Goal: Complete application form

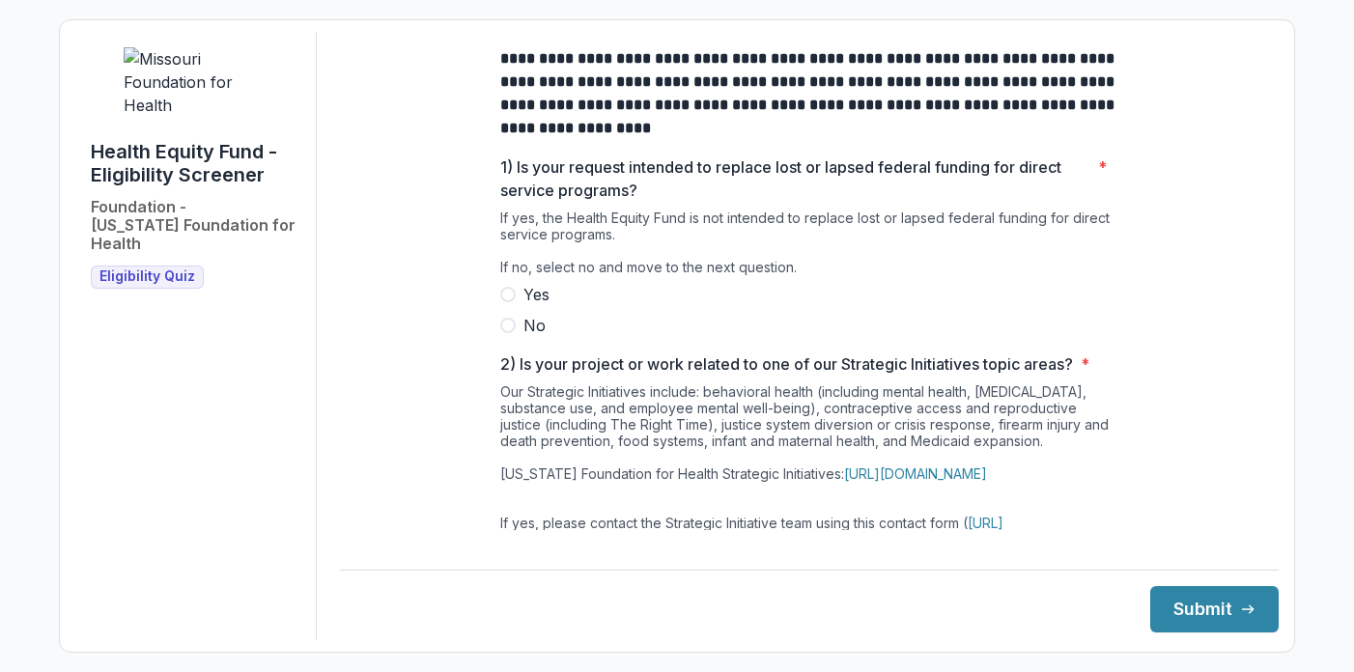
click at [508, 333] on span at bounding box center [507, 325] width 15 height 15
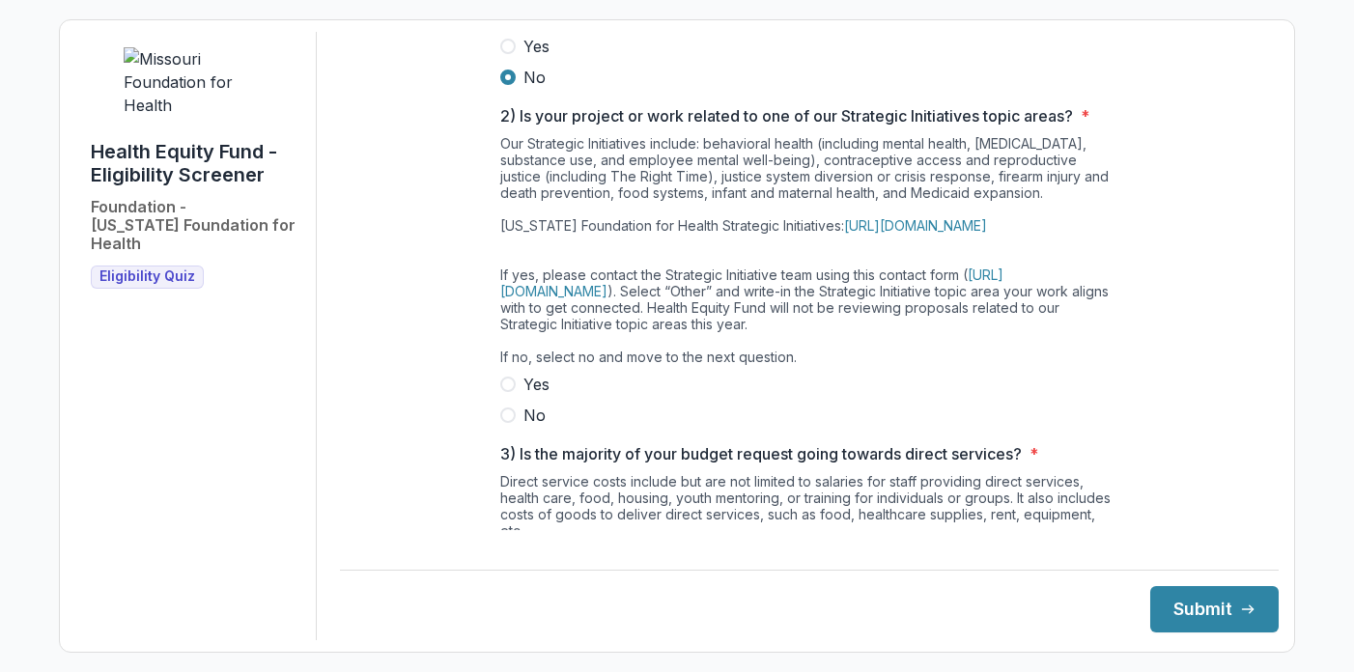
scroll to position [250, 0]
click at [507, 421] on span at bounding box center [507, 413] width 15 height 15
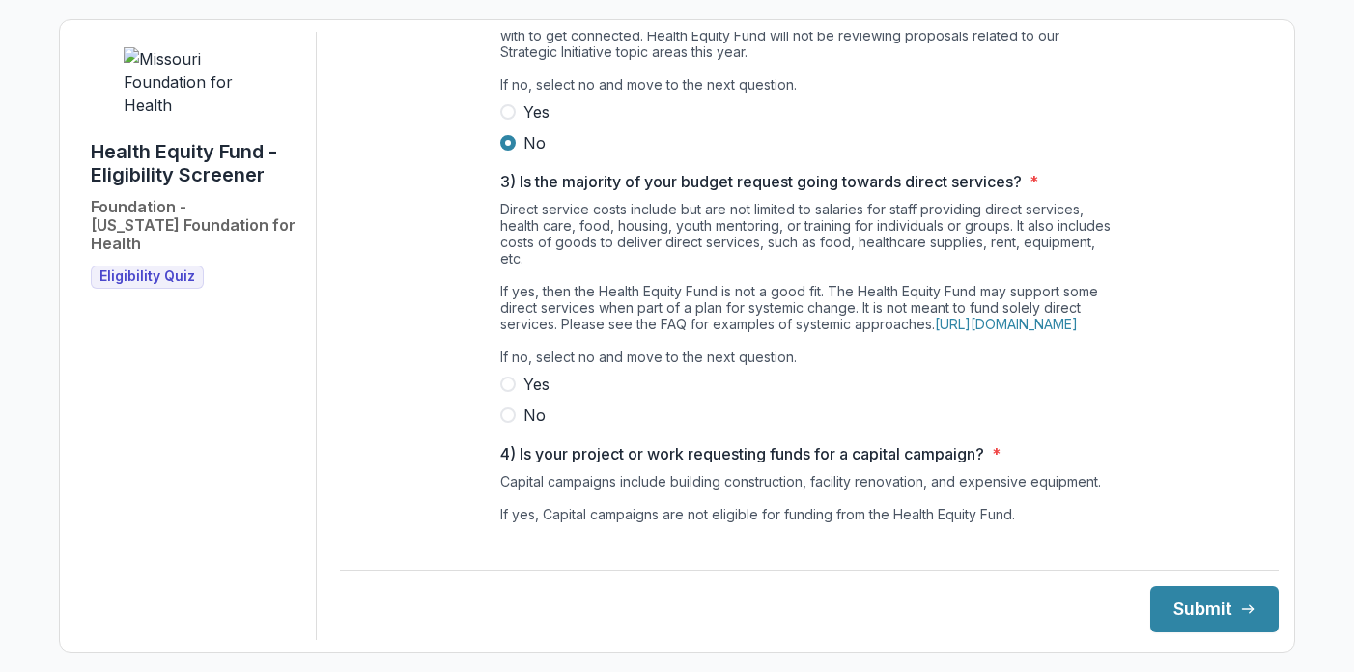
scroll to position [522, 0]
click at [507, 422] on span at bounding box center [507, 414] width 15 height 15
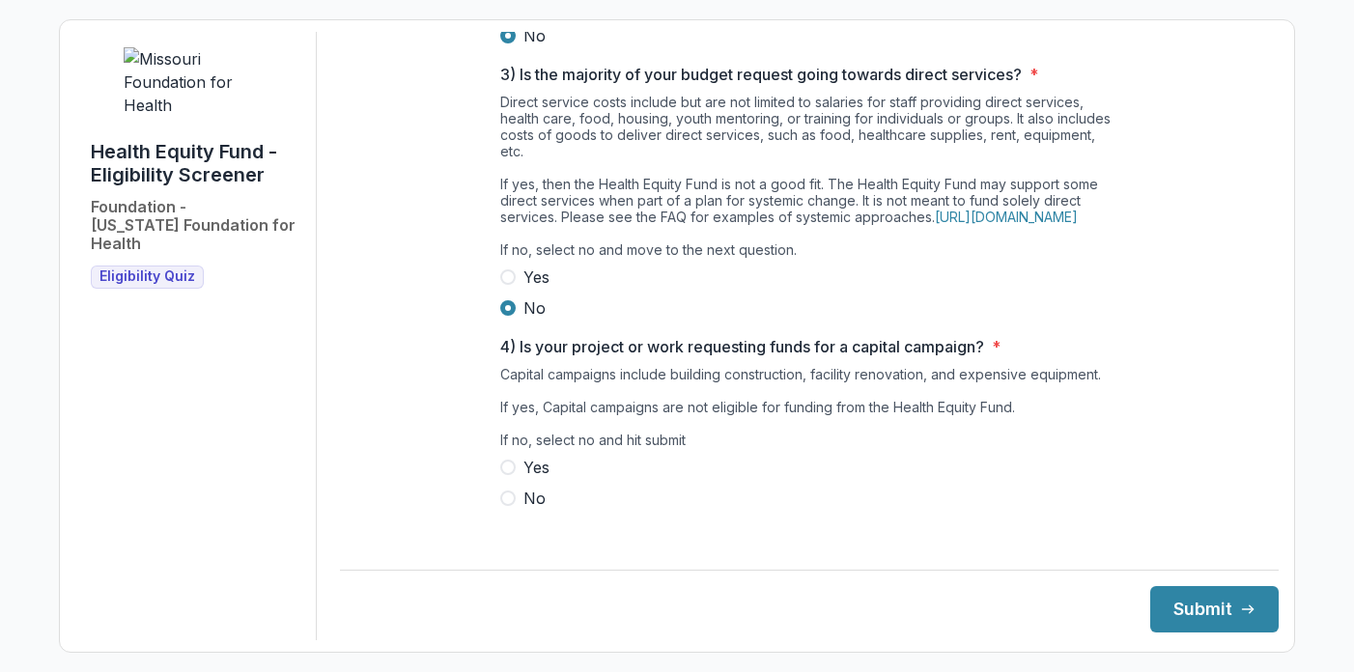
scroll to position [671, 0]
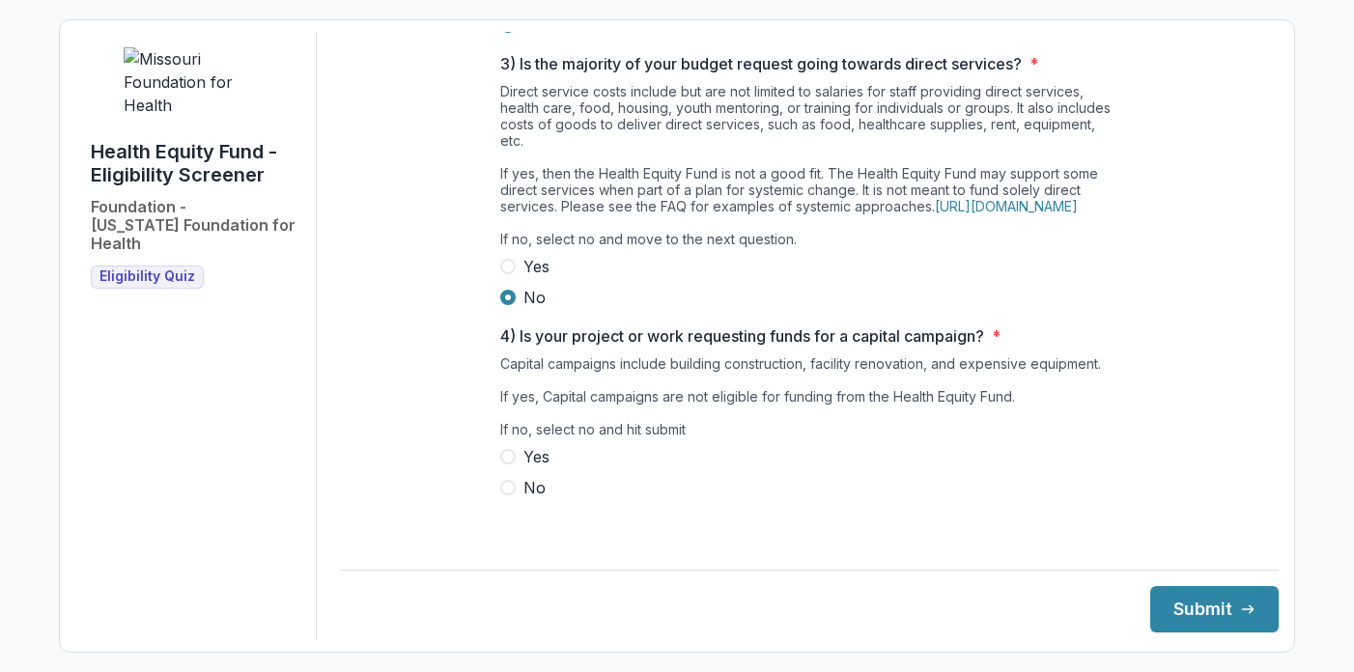
click at [510, 495] on span at bounding box center [507, 487] width 15 height 15
click at [1214, 604] on button "Submit" at bounding box center [1214, 609] width 128 height 46
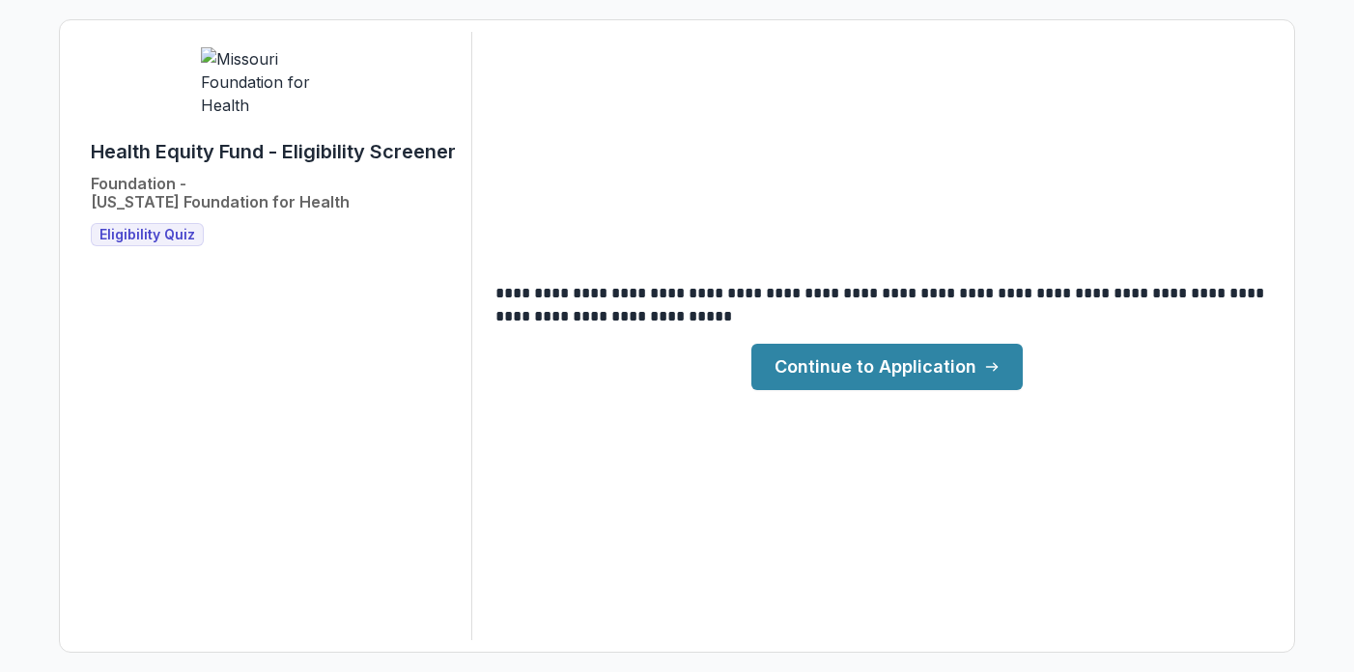
click at [946, 369] on link "Continue to Application" at bounding box center [886, 367] width 271 height 46
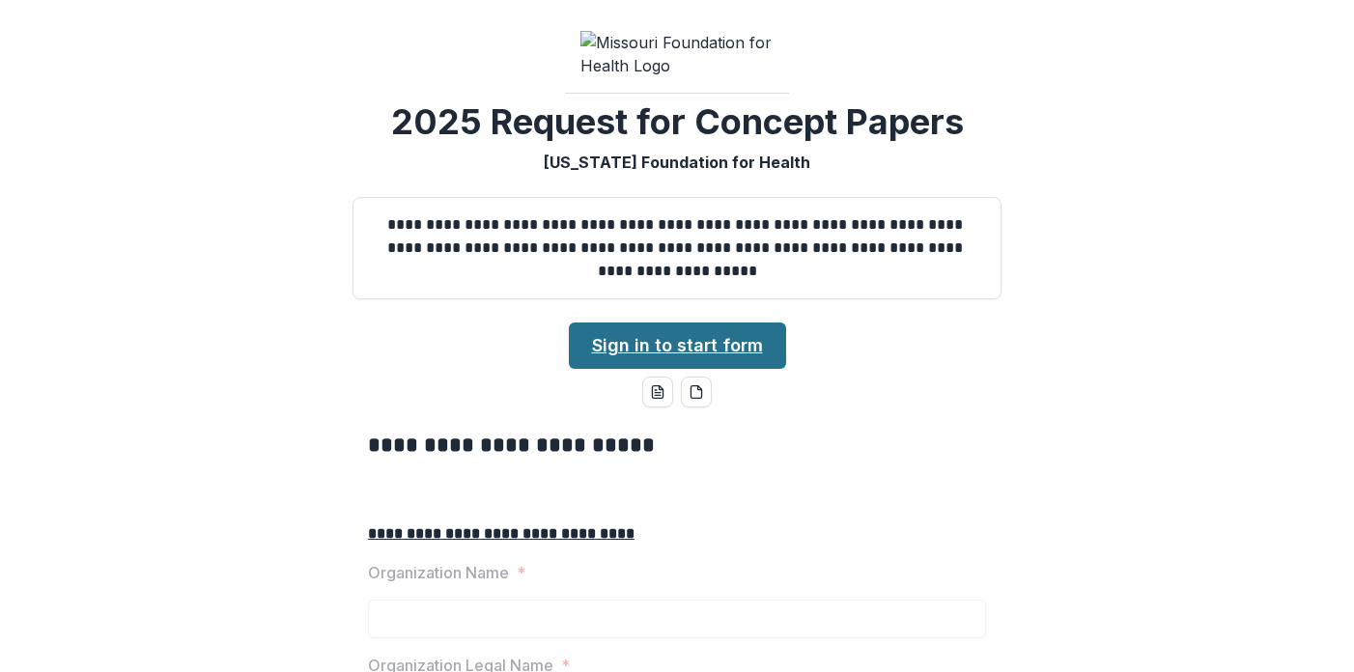
click at [679, 369] on link "Sign in to start form" at bounding box center [677, 346] width 217 height 46
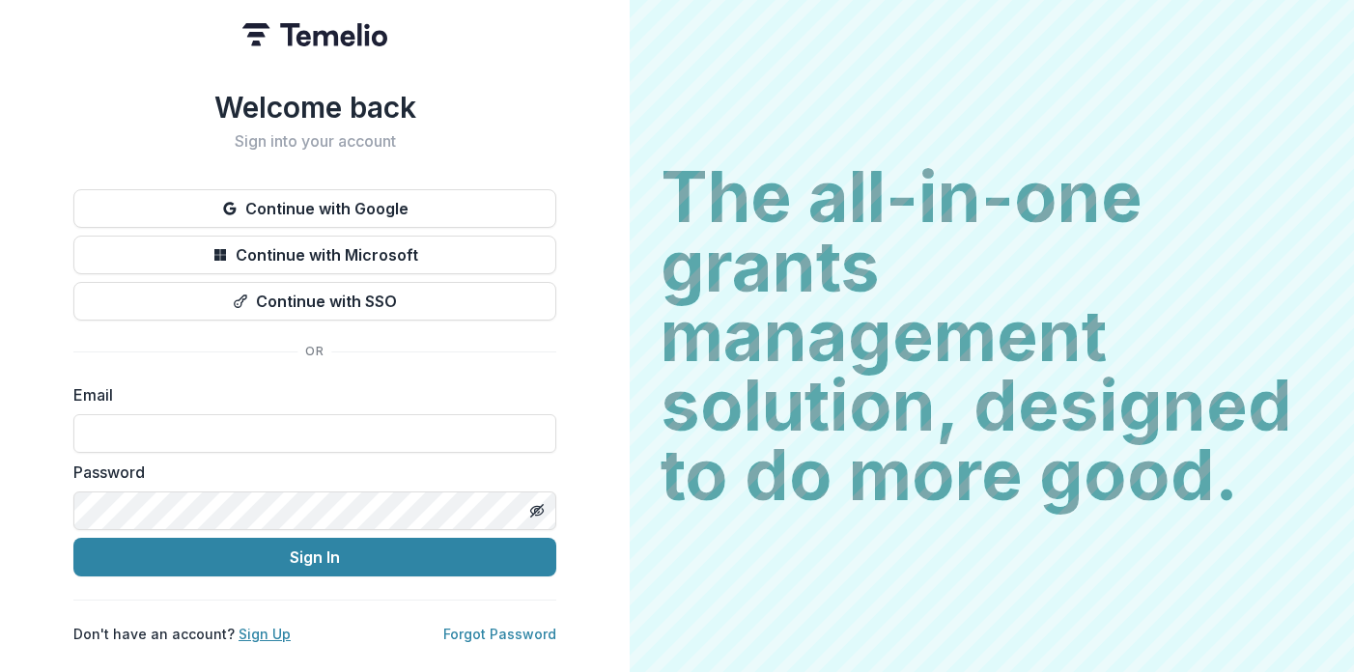
click at [252, 627] on link "Sign Up" at bounding box center [265, 634] width 52 height 16
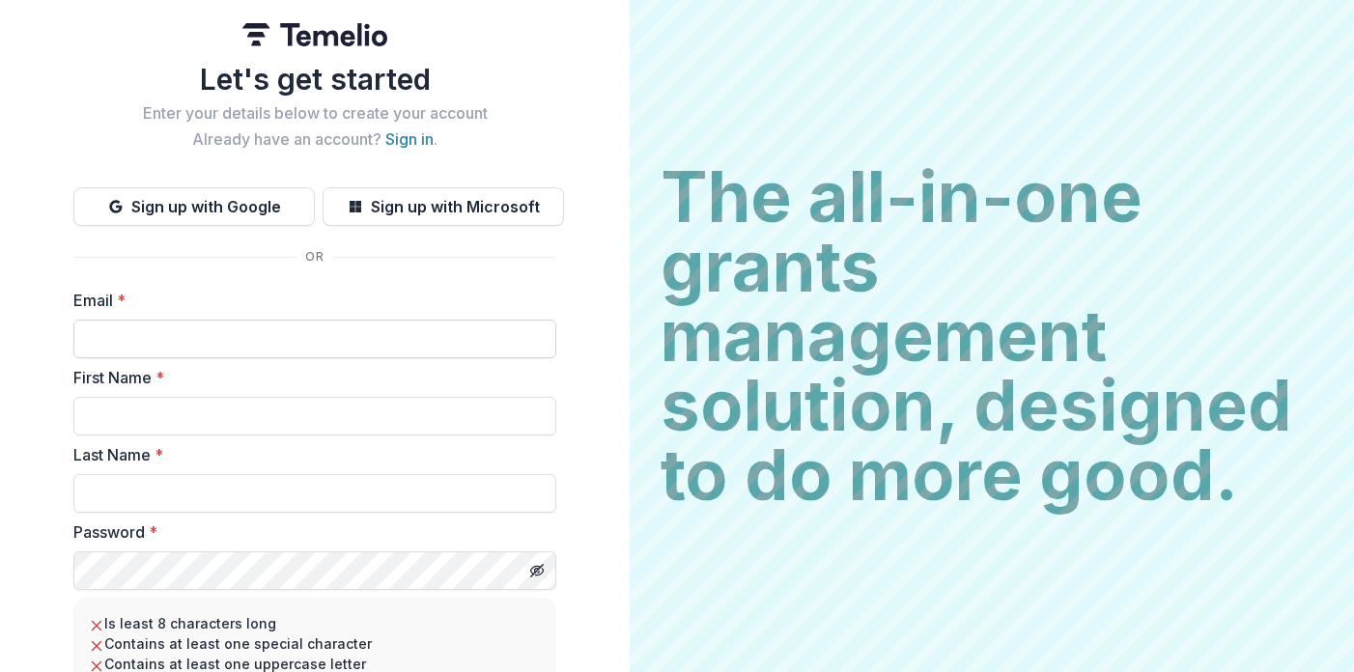
click at [212, 342] on input "Email *" at bounding box center [314, 339] width 483 height 39
type input "**********"
click at [272, 420] on input "First Name *" at bounding box center [314, 416] width 483 height 39
type input "**********"
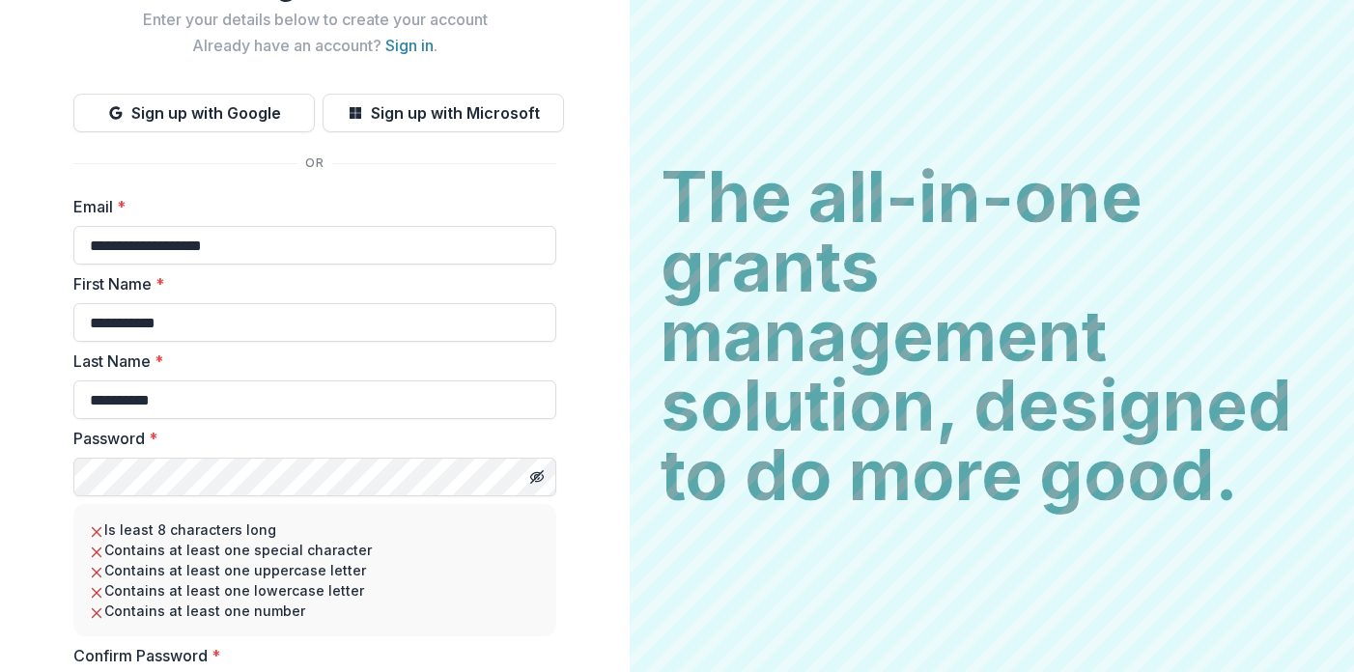
scroll to position [123, 0]
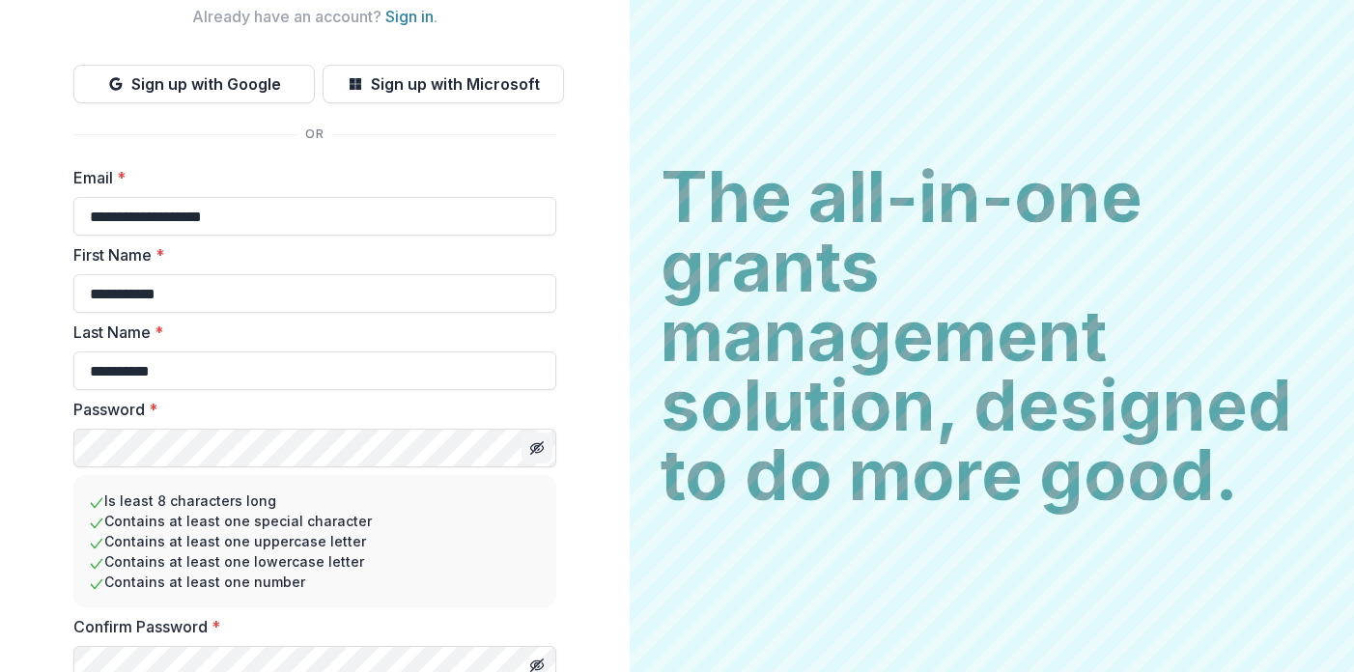
click at [533, 450] on icon "Toggle password visibility" at bounding box center [536, 447] width 15 height 15
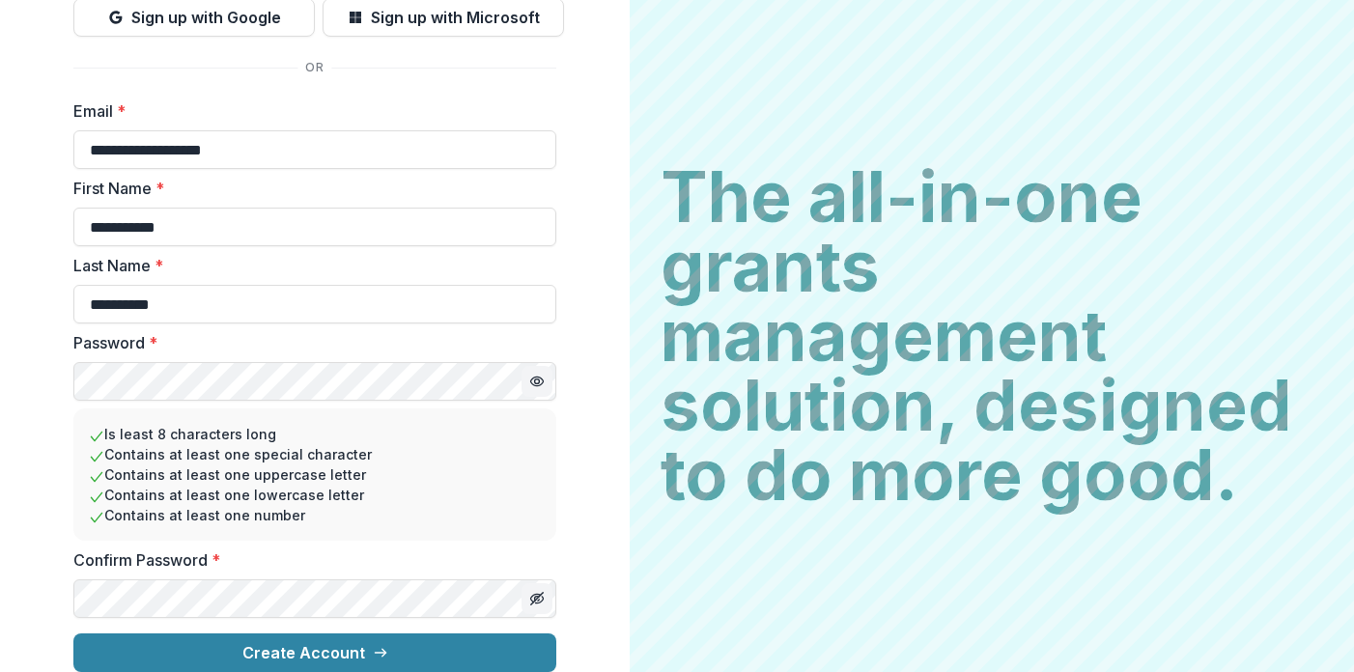
click at [531, 591] on icon "Toggle password visibility" at bounding box center [536, 598] width 15 height 15
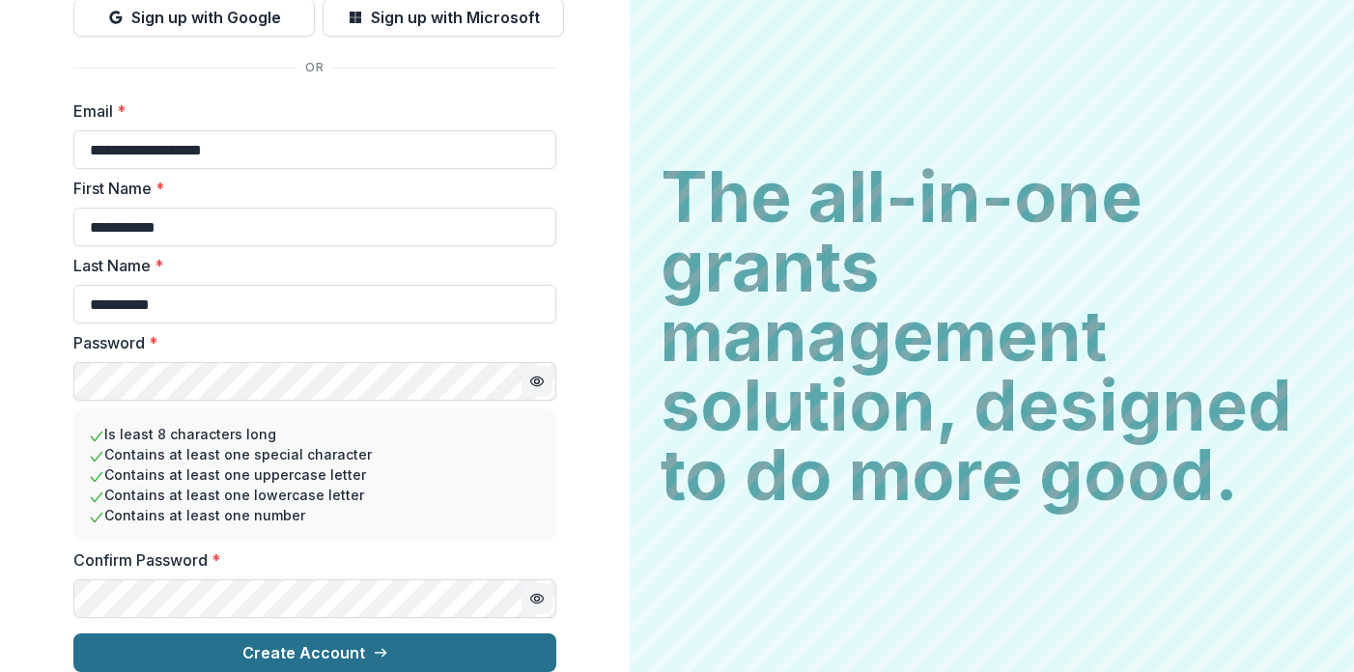
click at [375, 653] on line "submit" at bounding box center [380, 653] width 11 height 0
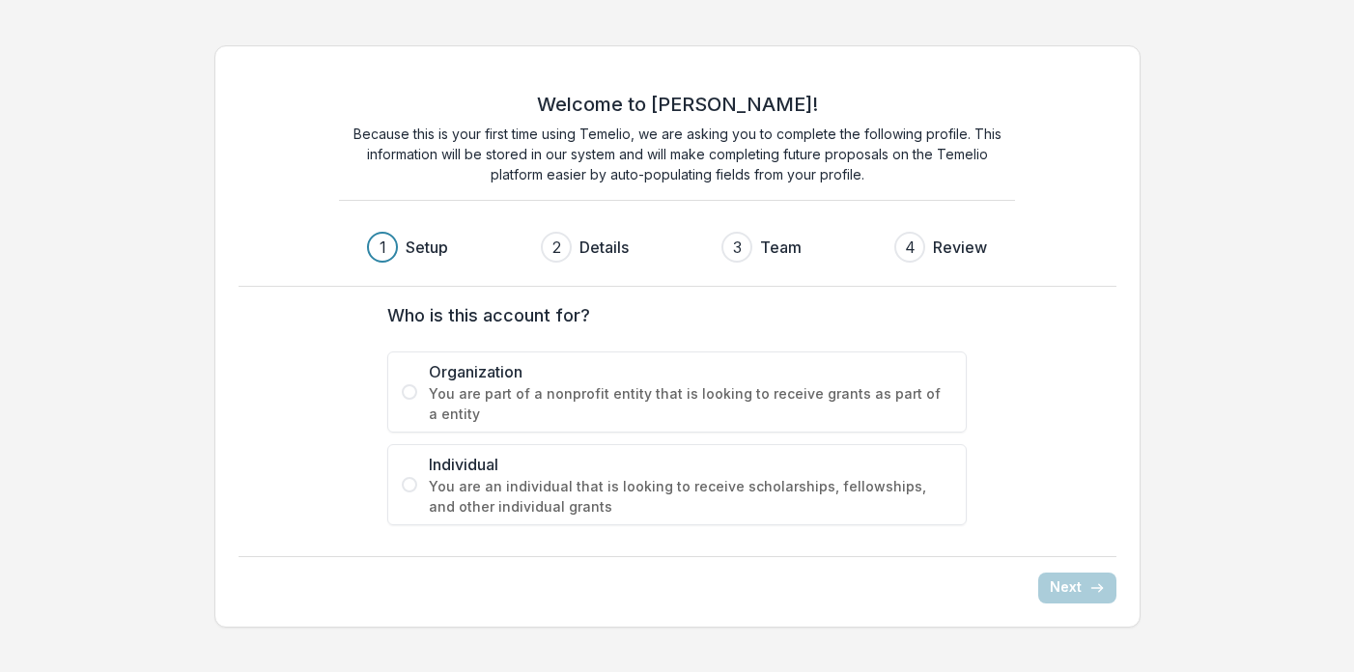
click at [426, 390] on label "Organization You are part of a nonprofit entity that is looking to receive gran…" at bounding box center [676, 392] width 579 height 81
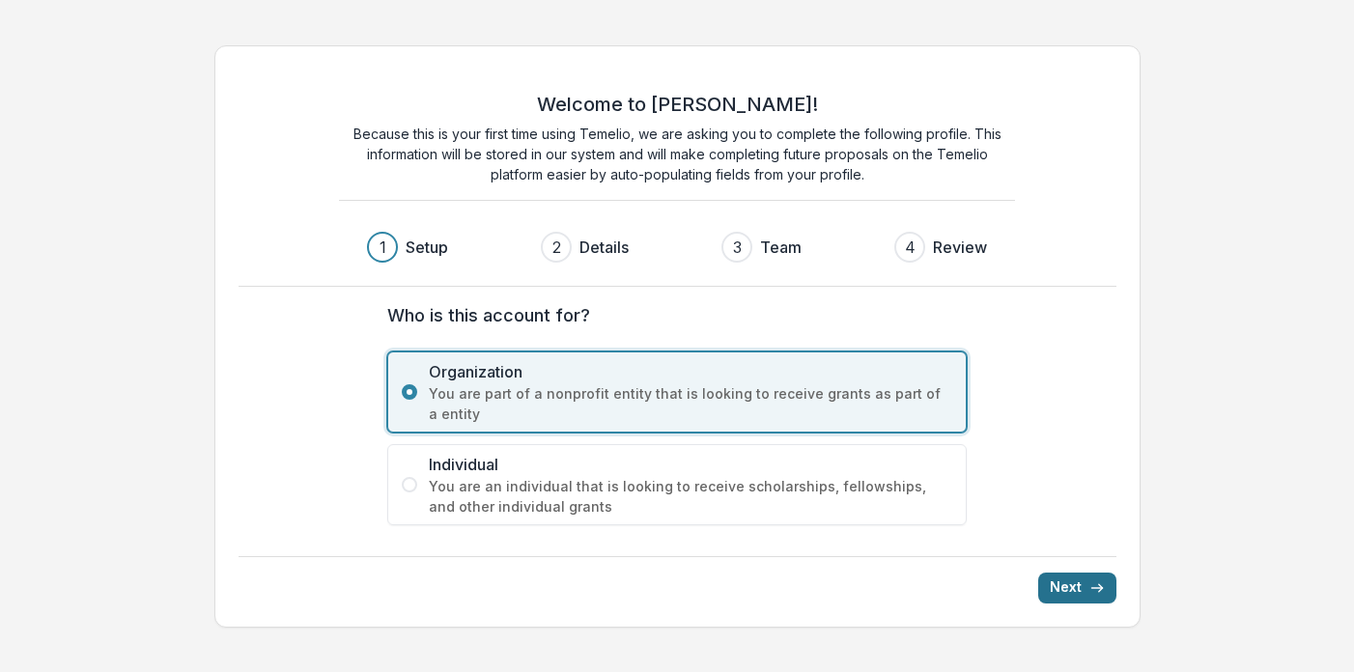
click at [1079, 588] on button "Next" at bounding box center [1077, 588] width 78 height 31
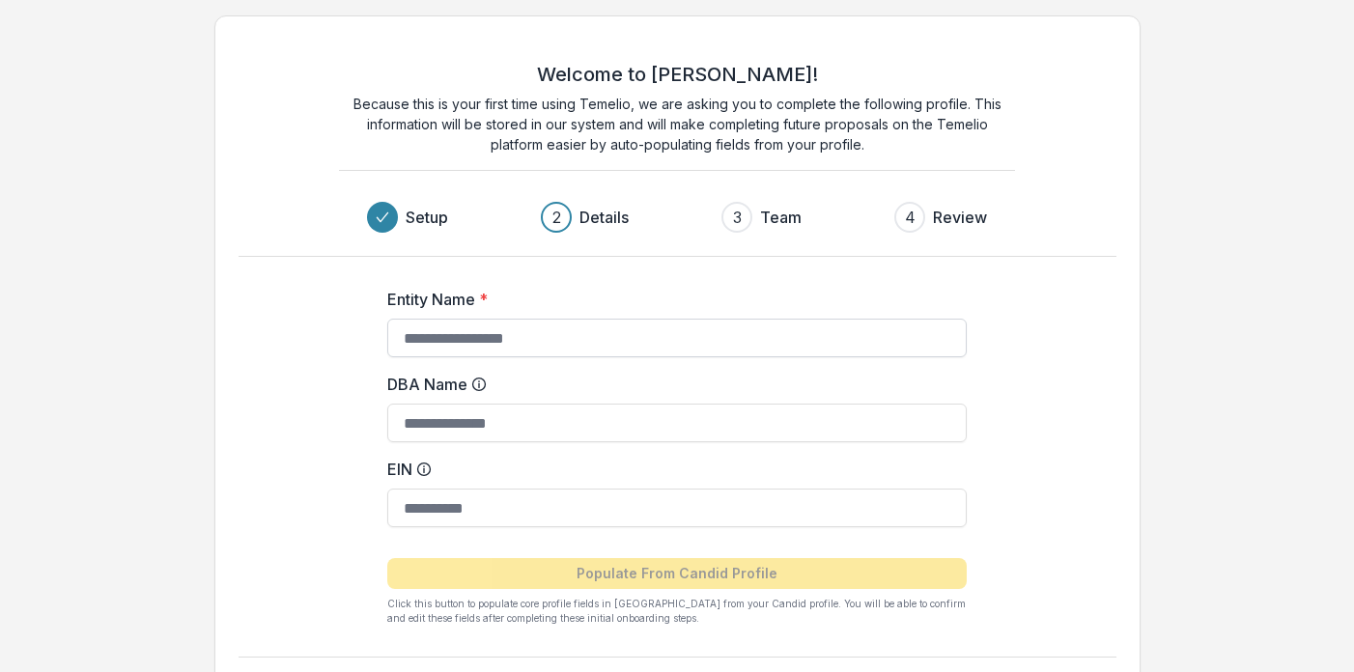
click at [547, 337] on input "Entity Name *" at bounding box center [676, 338] width 579 height 39
click at [400, 338] on input "**********" at bounding box center [676, 338] width 579 height 39
type input "**********"
click at [469, 423] on input "DBA Name" at bounding box center [676, 423] width 579 height 39
type input "**********"
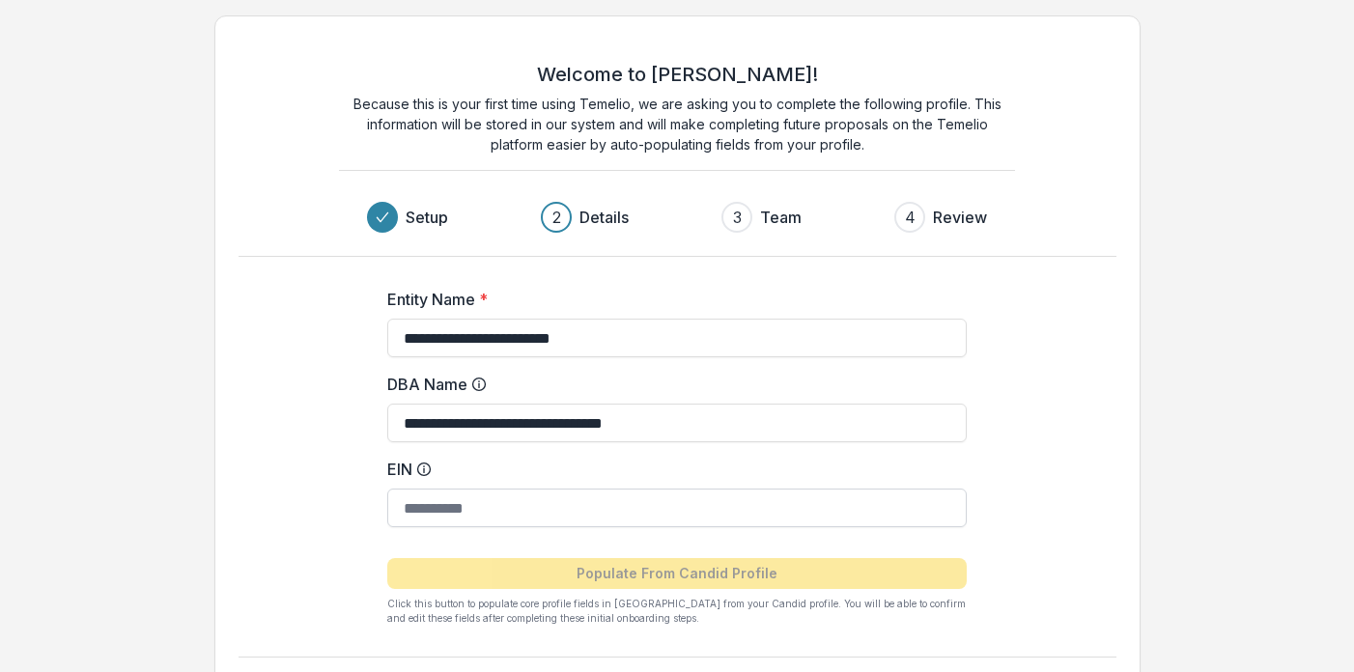
click at [451, 507] on input "EIN" at bounding box center [676, 508] width 579 height 39
paste input "**********"
type input "**********"
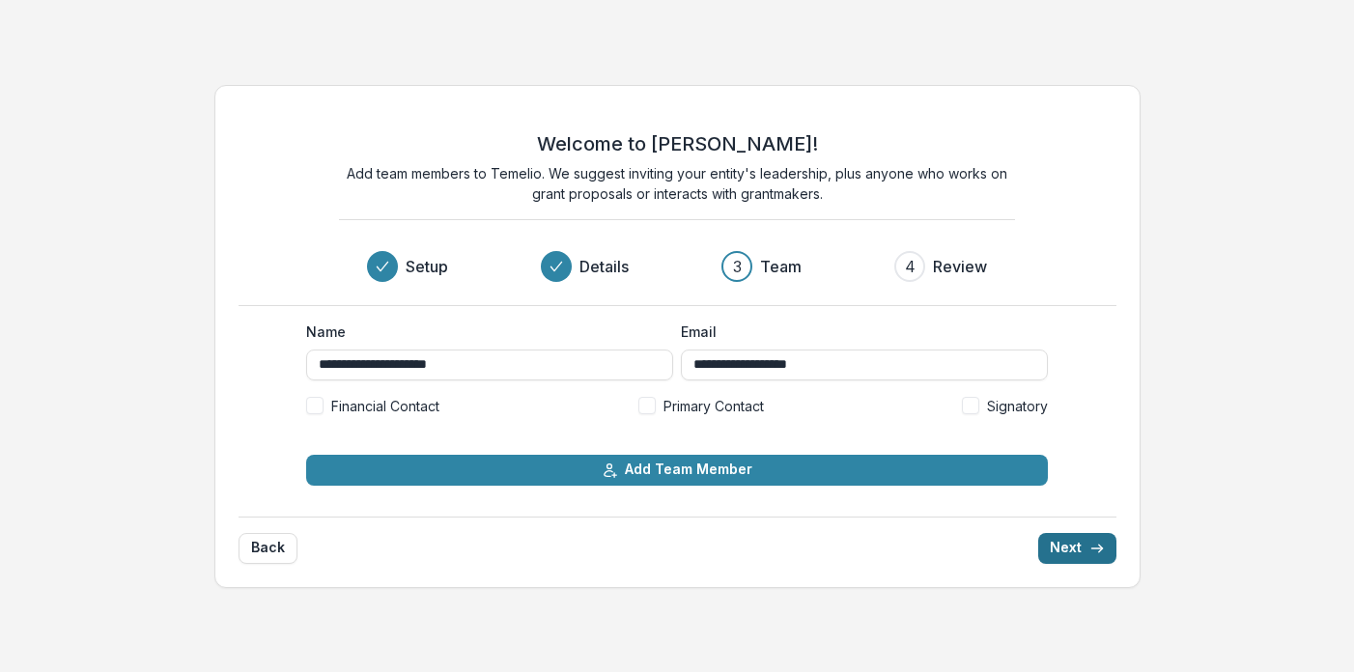
click at [1075, 549] on button "Next" at bounding box center [1077, 548] width 78 height 31
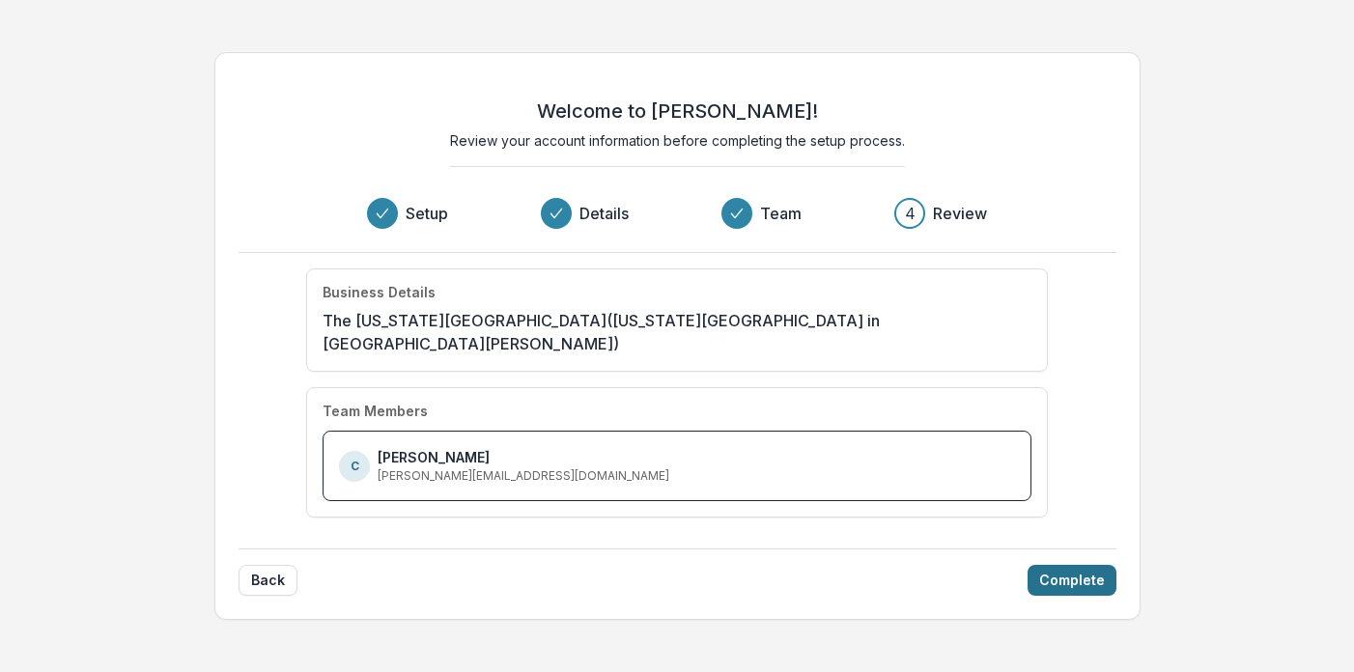
click at [1069, 570] on button "Complete" at bounding box center [1072, 580] width 89 height 31
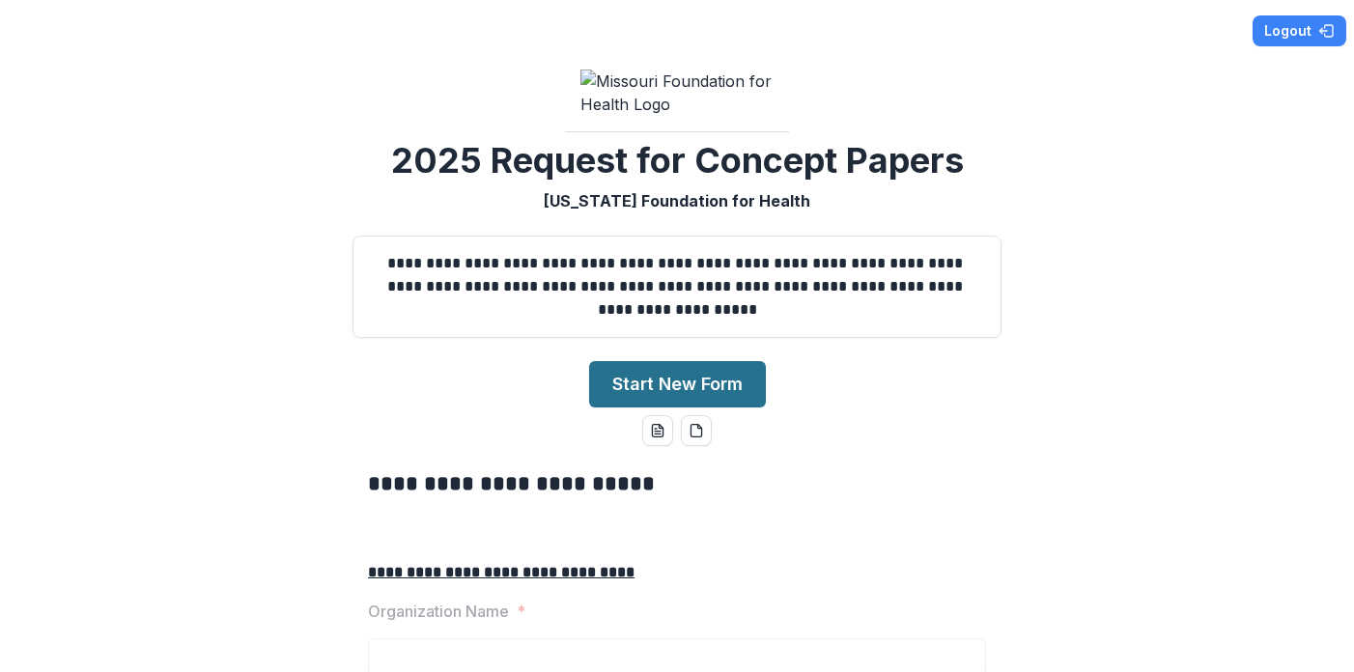
click at [664, 408] on button "Start New Form" at bounding box center [677, 384] width 177 height 46
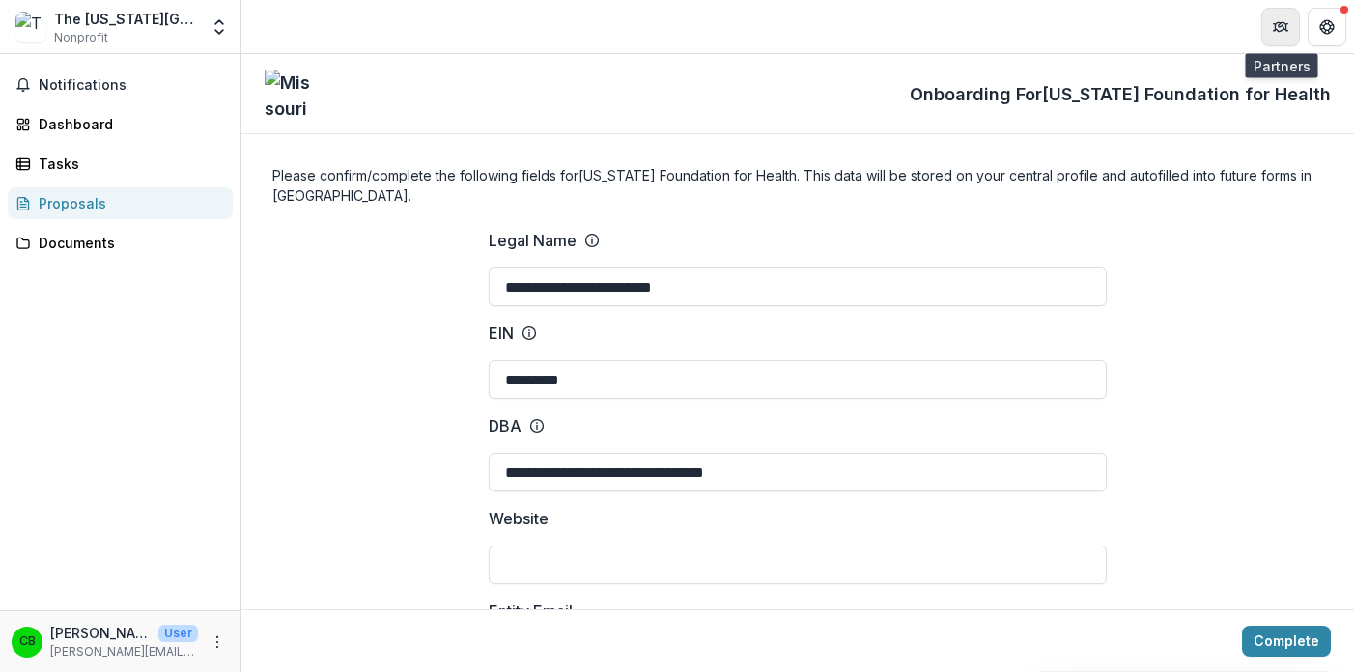
click at [1279, 29] on icon "Partners" at bounding box center [1280, 26] width 15 height 15
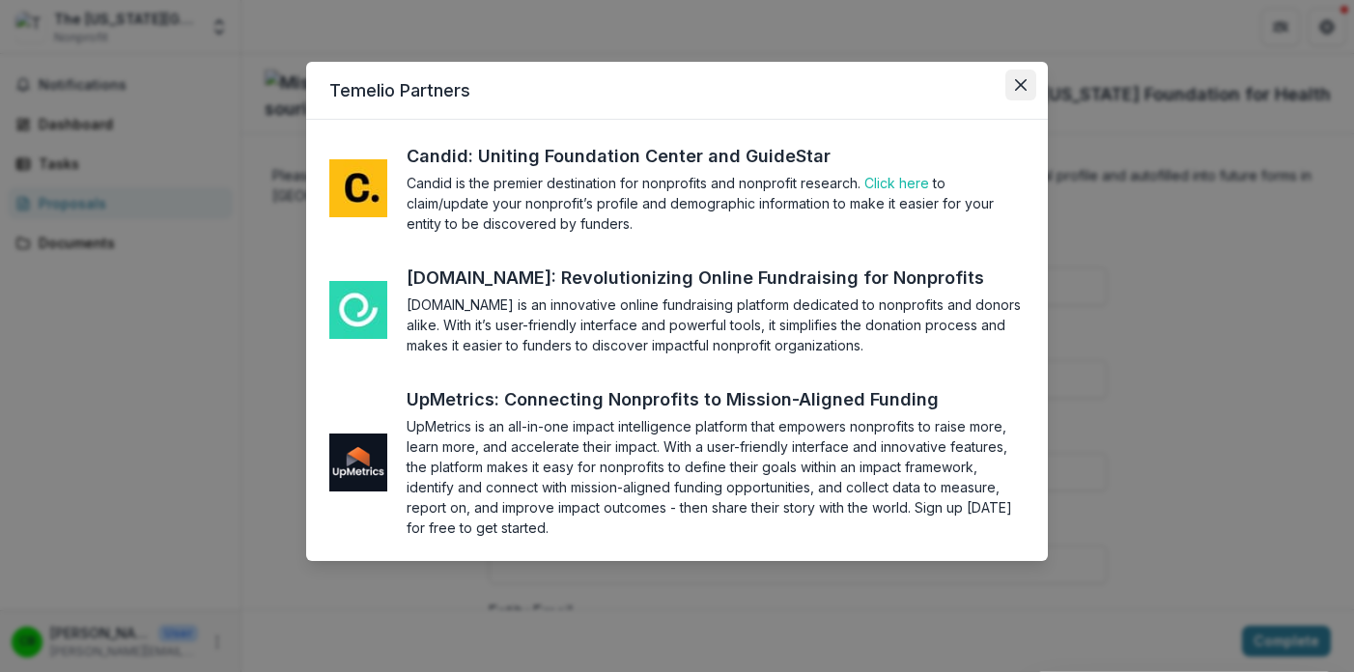
click at [1016, 83] on icon "Close" at bounding box center [1021, 85] width 12 height 12
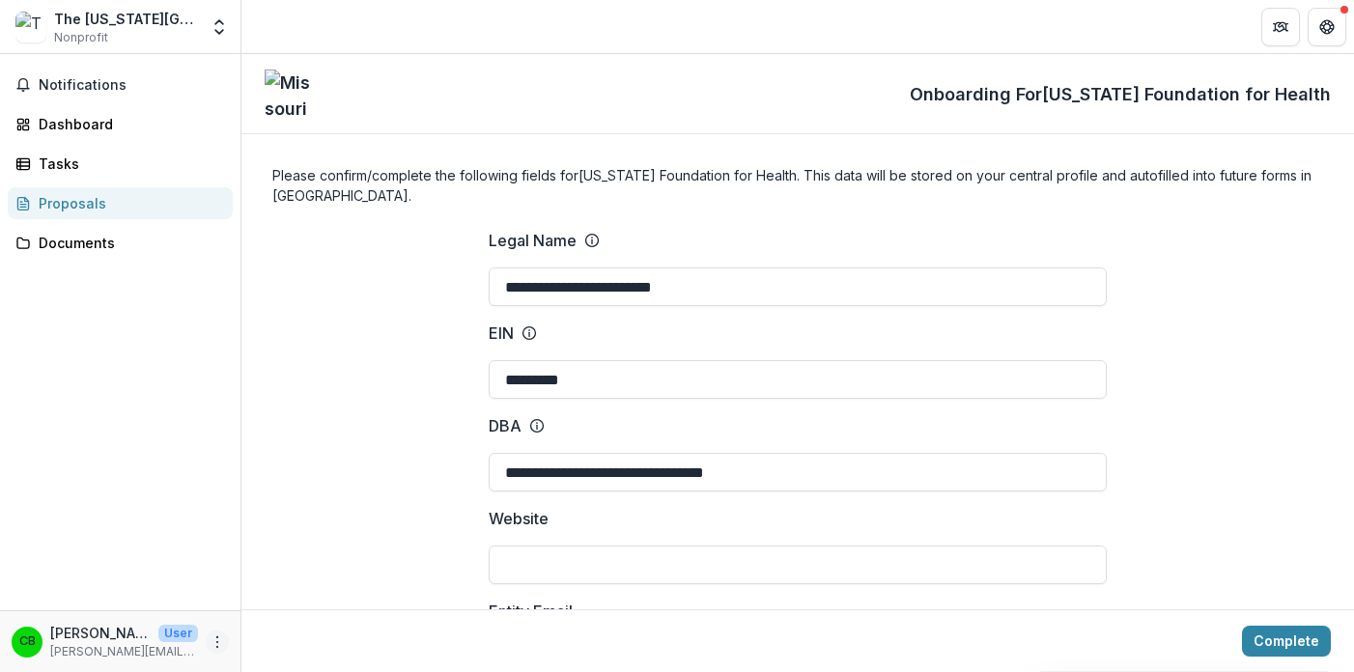
click at [220, 638] on icon "More" at bounding box center [217, 642] width 15 height 15
click at [219, 638] on icon "More" at bounding box center [217, 642] width 15 height 15
click at [215, 25] on icon "Open entity switcher" at bounding box center [219, 26] width 19 height 19
click at [223, 19] on icon "Open entity switcher" at bounding box center [219, 26] width 19 height 19
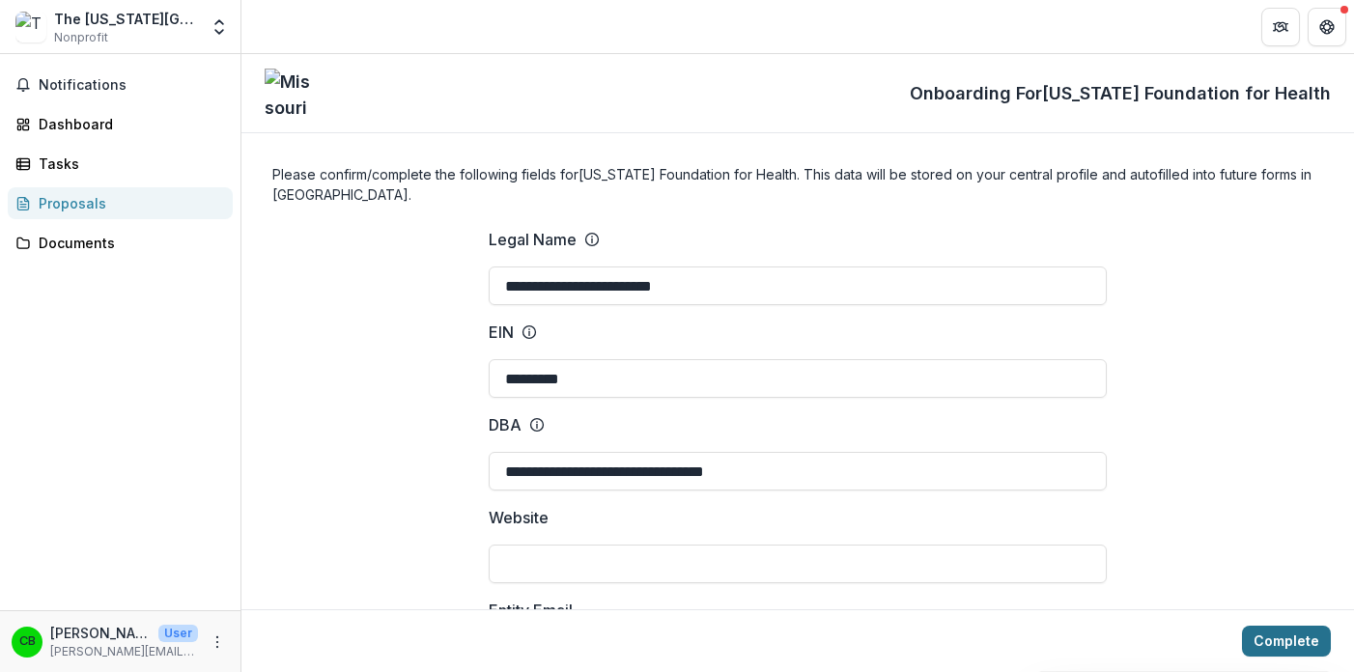
click at [1277, 648] on button "Complete" at bounding box center [1286, 641] width 89 height 31
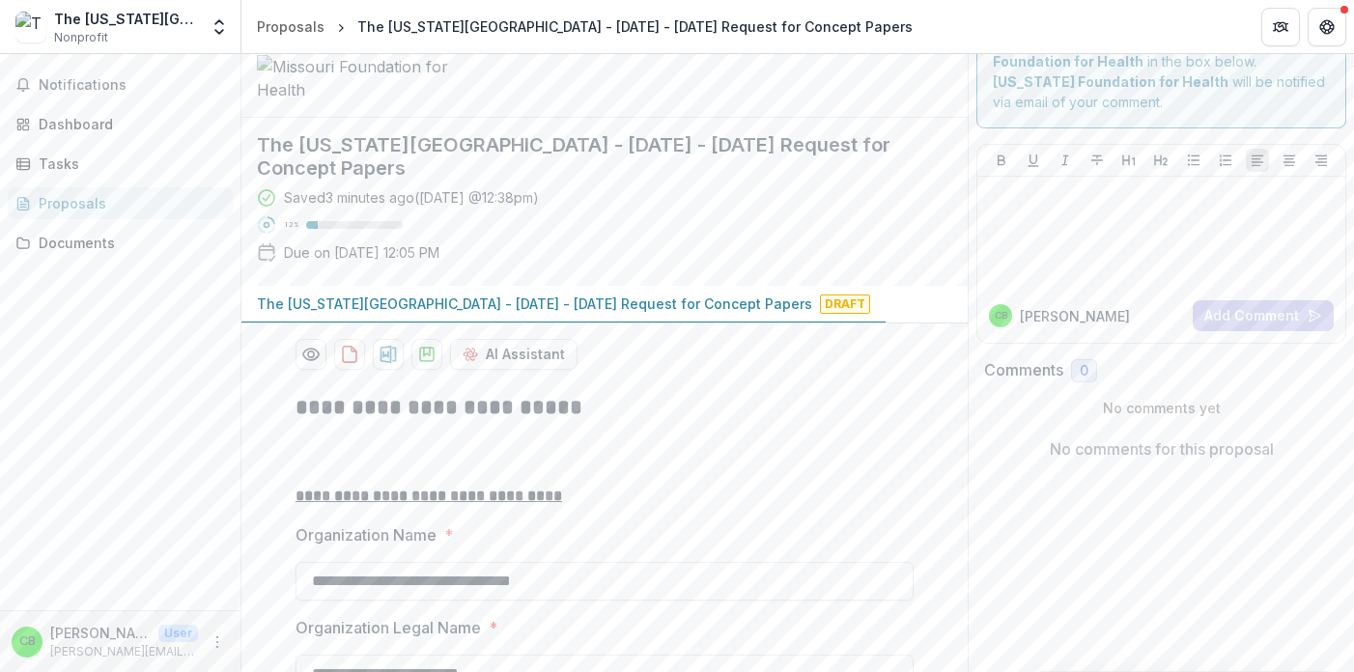
scroll to position [0, 0]
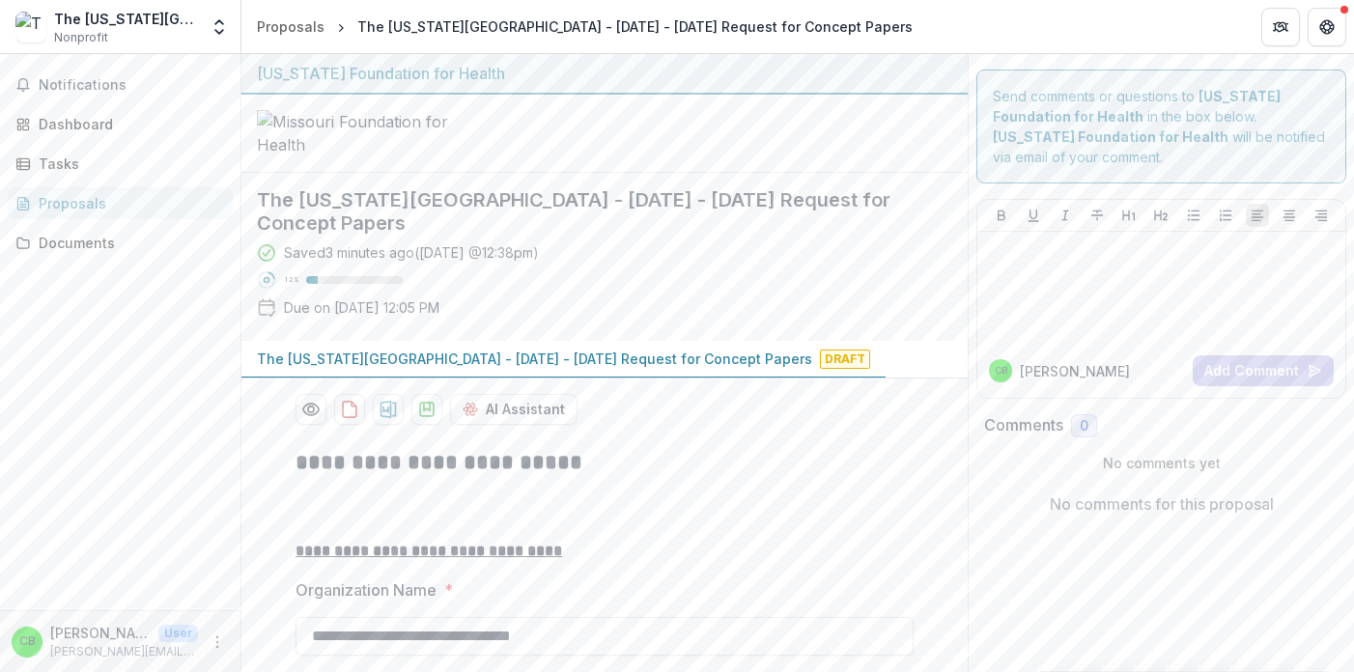
click at [592, 369] on p "The Washington University - 2025 - 2025 Request for Concept Papers" at bounding box center [534, 359] width 555 height 20
click at [488, 369] on p "The Washington University - 2025 - 2025 Request for Concept Papers" at bounding box center [534, 359] width 555 height 20
click at [763, 173] on div at bounding box center [604, 134] width 726 height 78
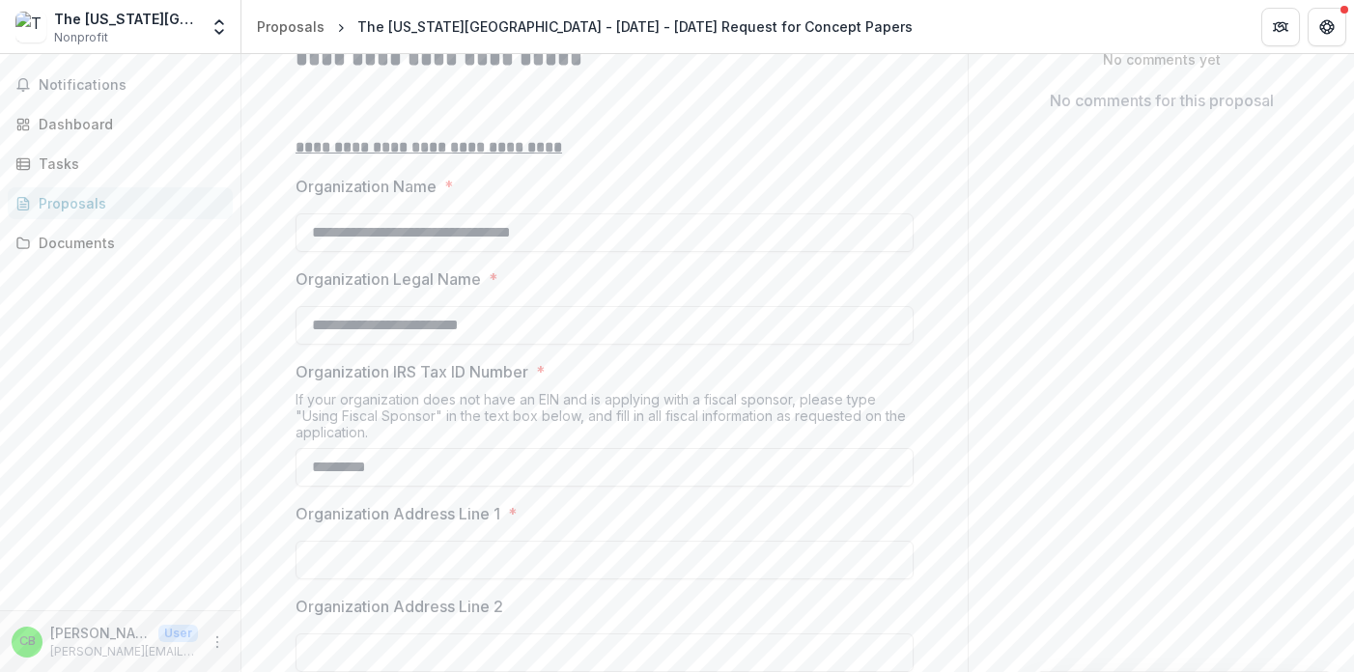
scroll to position [423, 0]
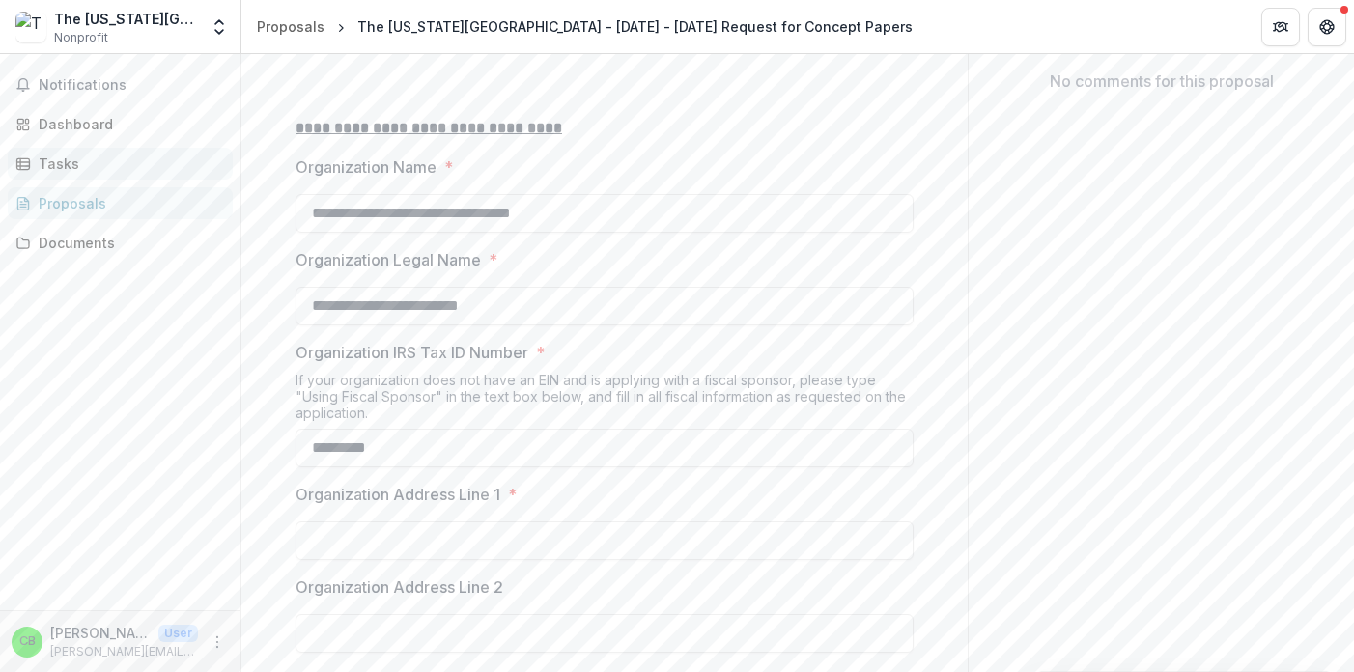
click at [67, 160] on div "Tasks" at bounding box center [128, 164] width 179 height 20
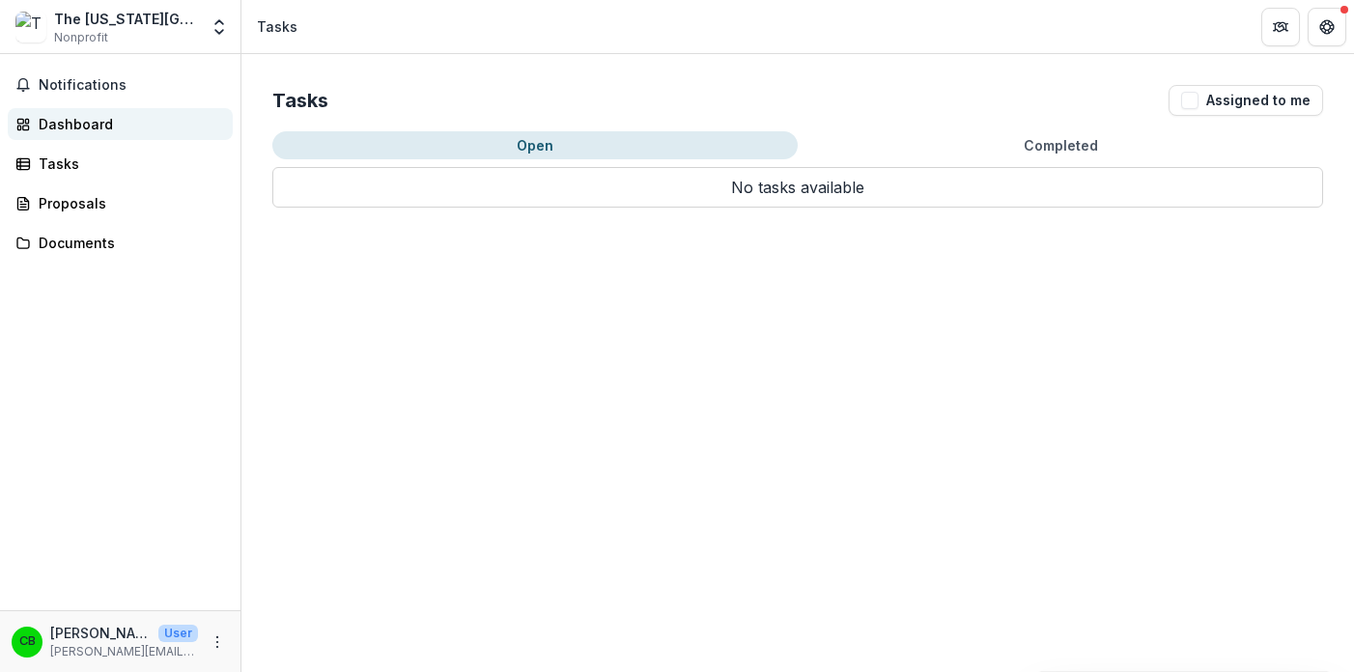
click at [81, 111] on link "Dashboard" at bounding box center [120, 124] width 225 height 32
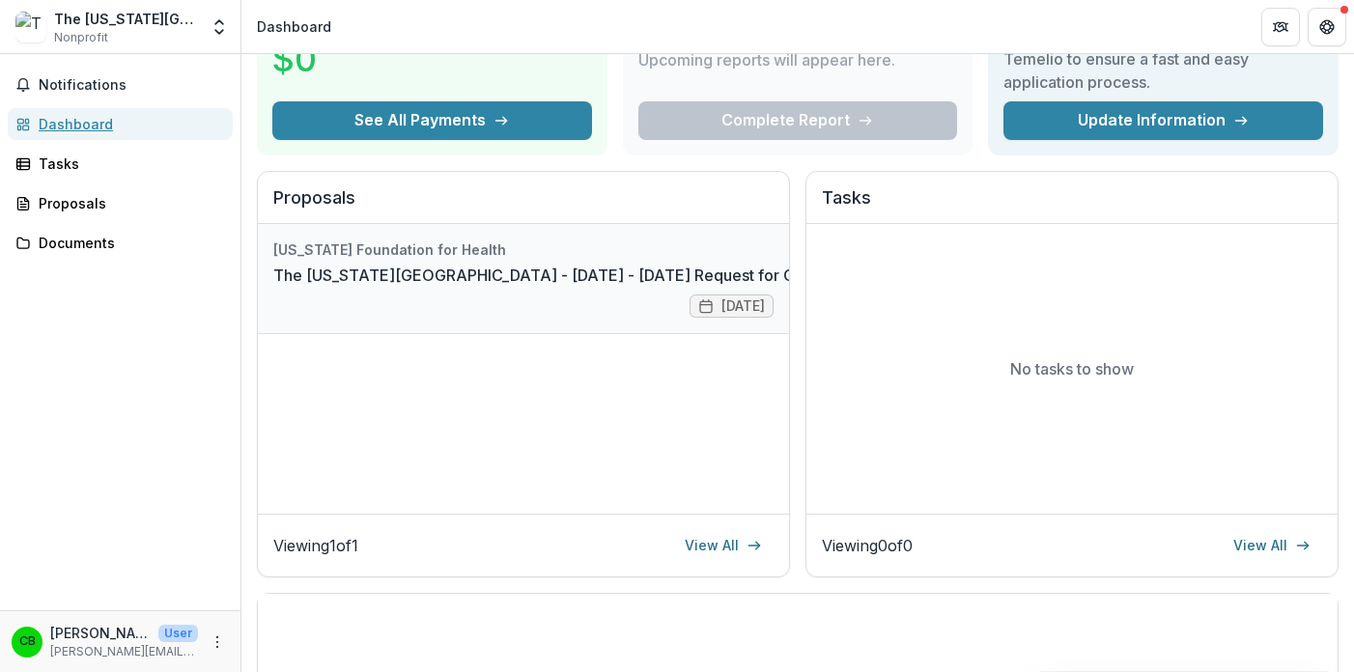
scroll to position [146, 0]
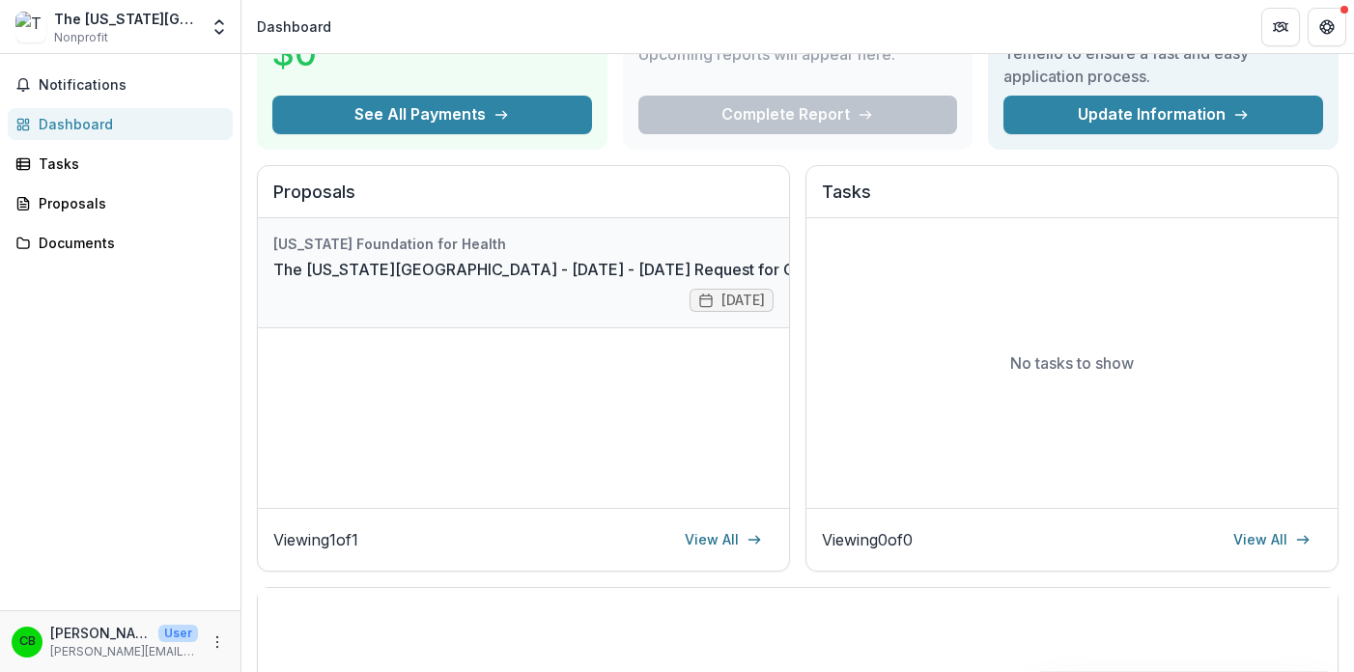
click at [484, 262] on link "The Washington University - 2025 - 2025 Request for Concept Papers" at bounding box center [587, 269] width 628 height 23
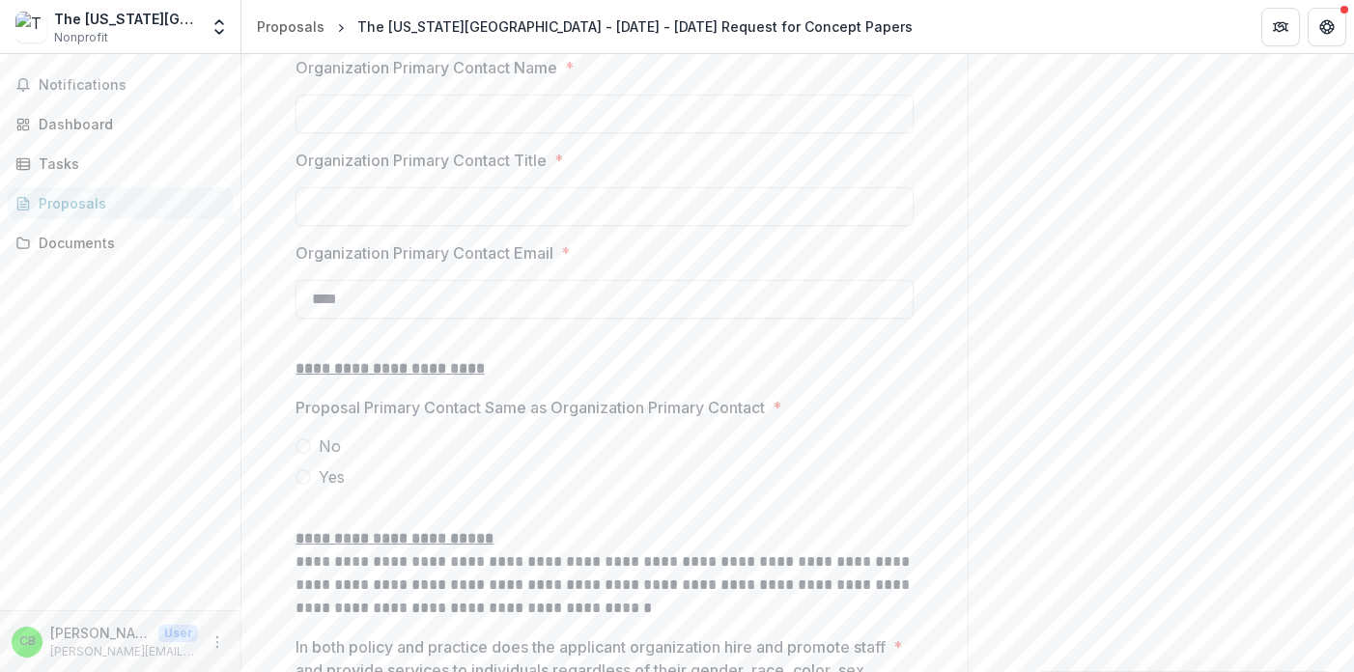
scroll to position [2447, 0]
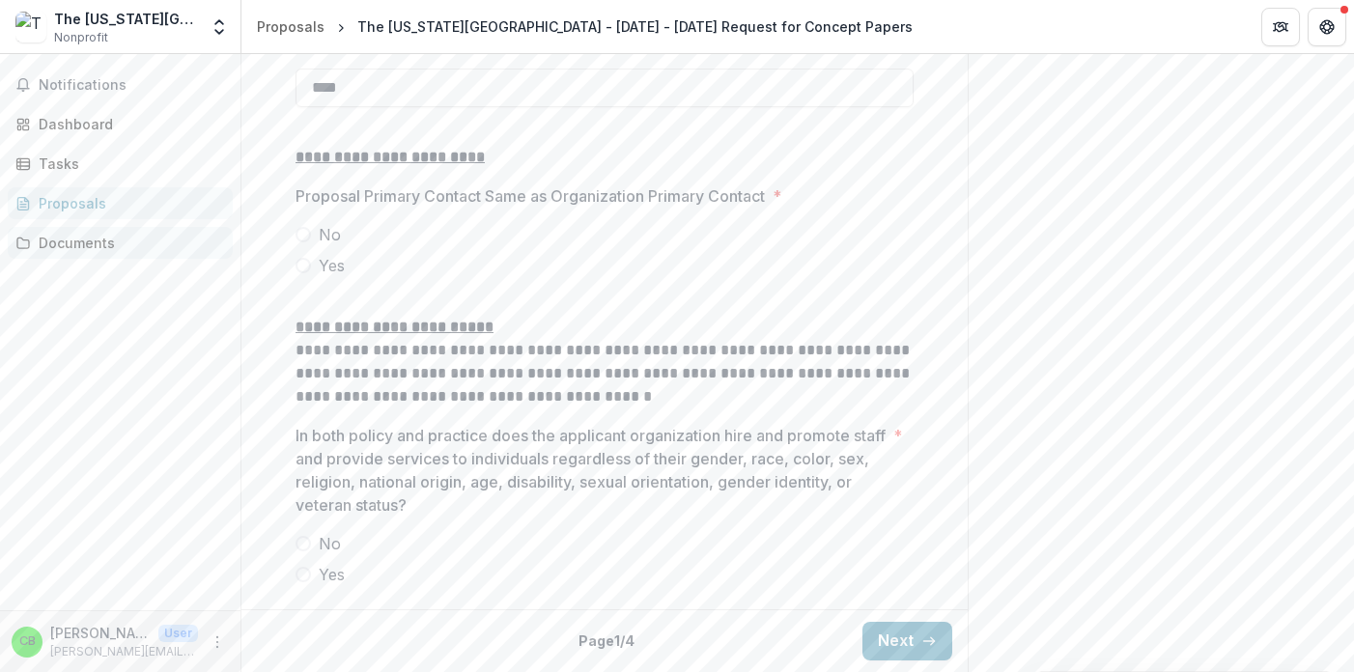
click at [67, 249] on div "Documents" at bounding box center [128, 243] width 179 height 20
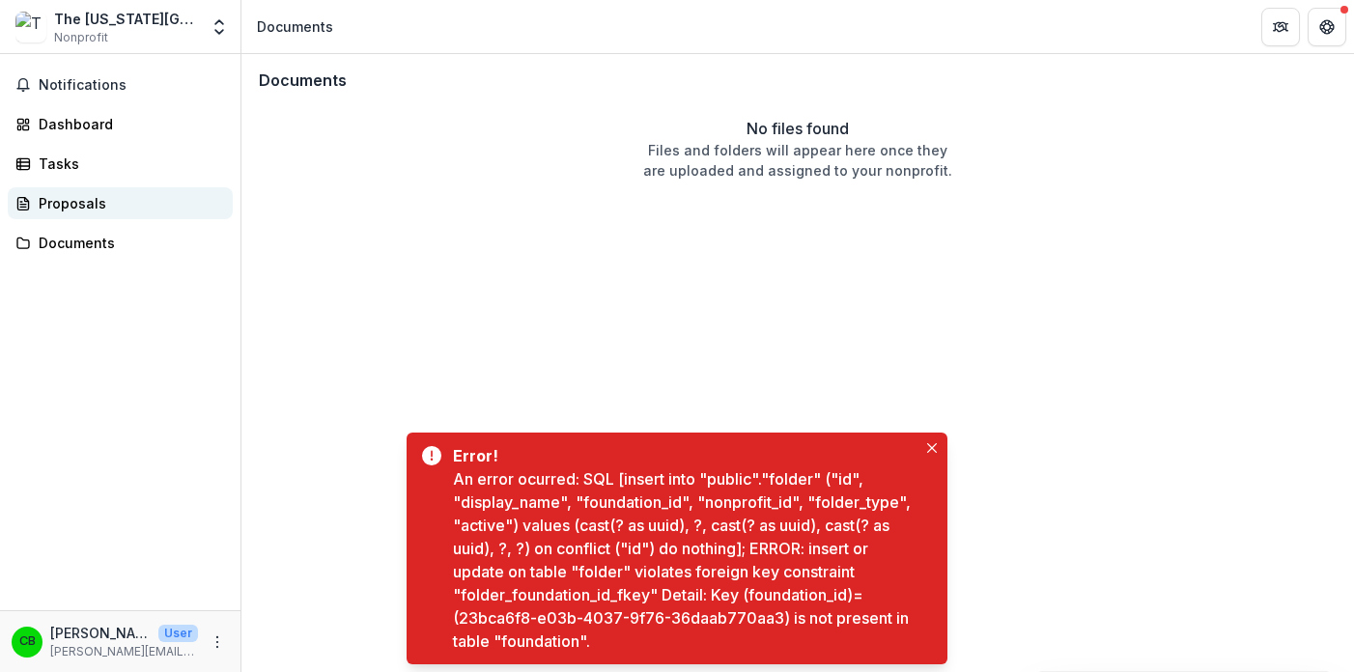
click at [56, 206] on div "Proposals" at bounding box center [128, 203] width 179 height 20
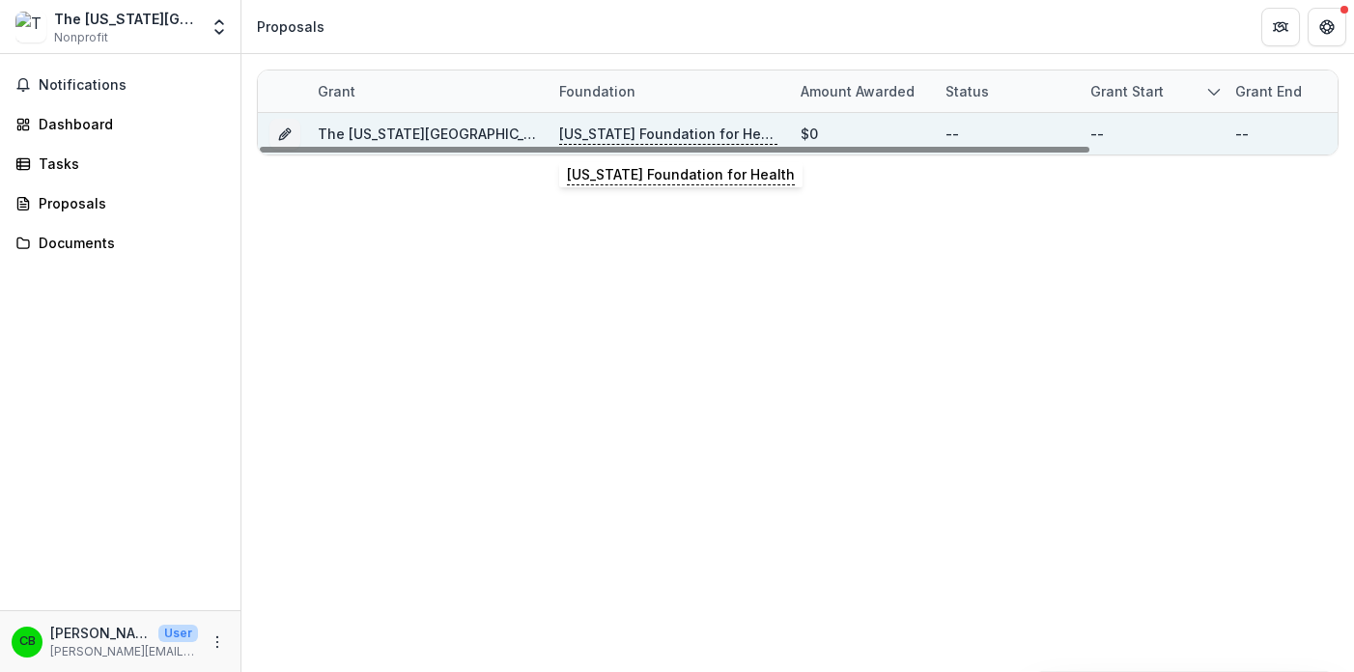
click at [561, 133] on p "Missouri Foundation for Health" at bounding box center [668, 134] width 218 height 21
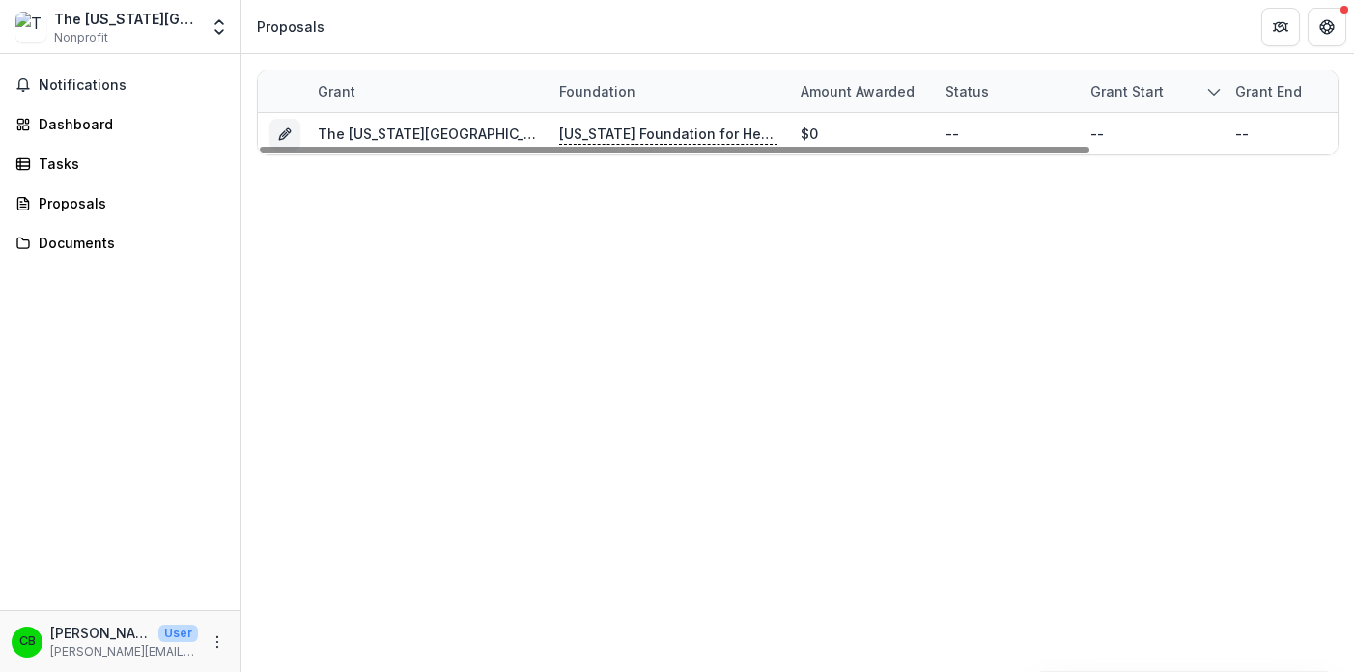
click at [466, 235] on div "Grant Foundation Amount awarded Status Grant start Grant end Due Date Report Du…" at bounding box center [797, 363] width 1113 height 618
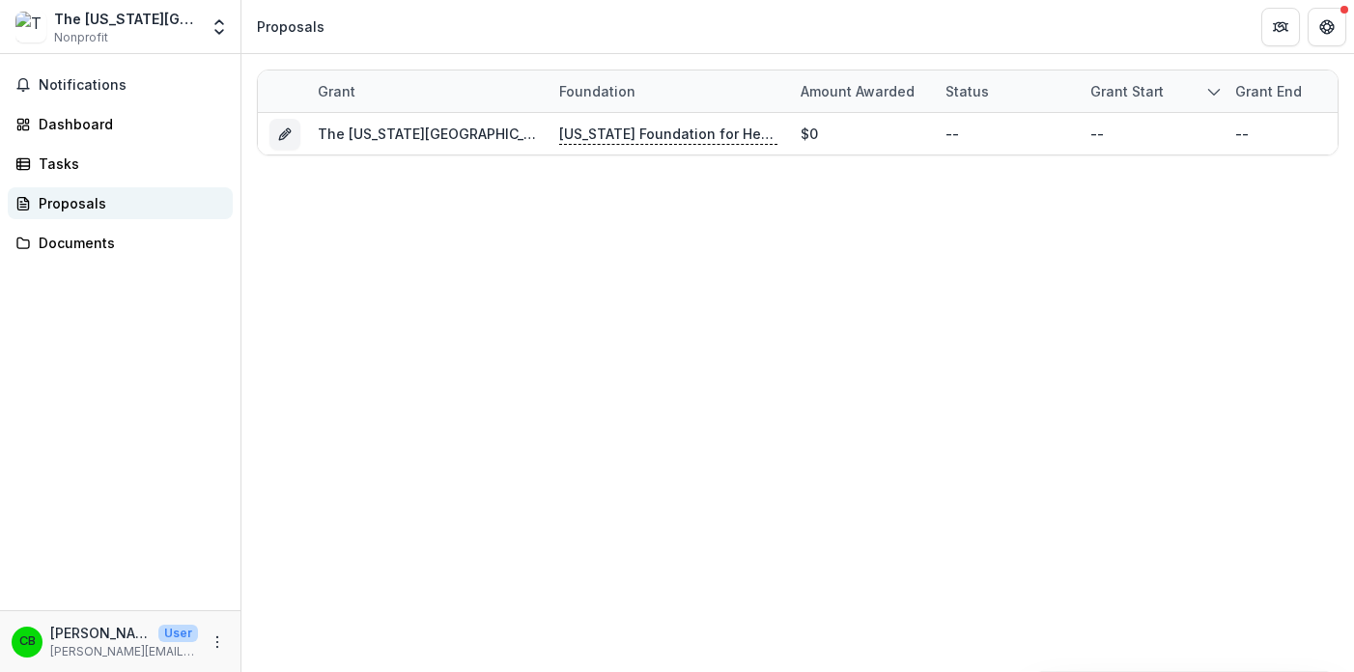
click at [71, 203] on div "Proposals" at bounding box center [128, 203] width 179 height 20
click at [66, 201] on div "Proposals" at bounding box center [128, 203] width 179 height 20
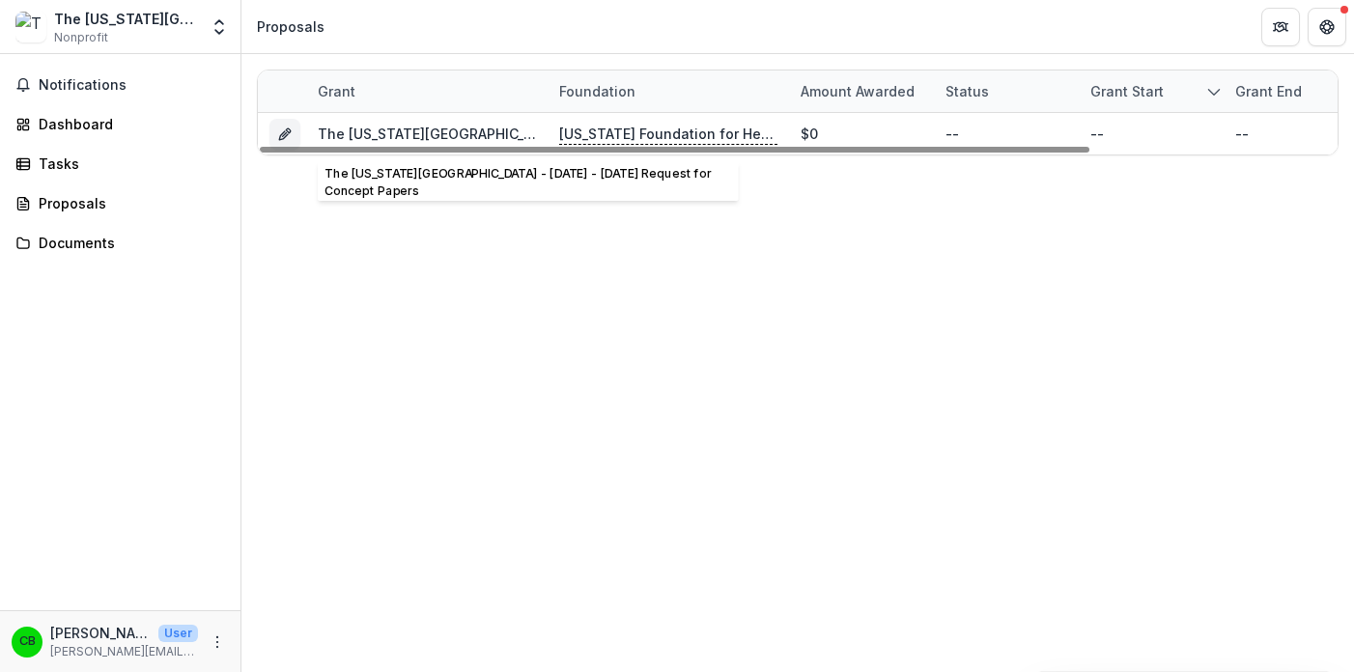
click at [389, 135] on link "The Washington University - 2025 - 2025 Request for Concept Papers" at bounding box center [595, 134] width 555 height 16
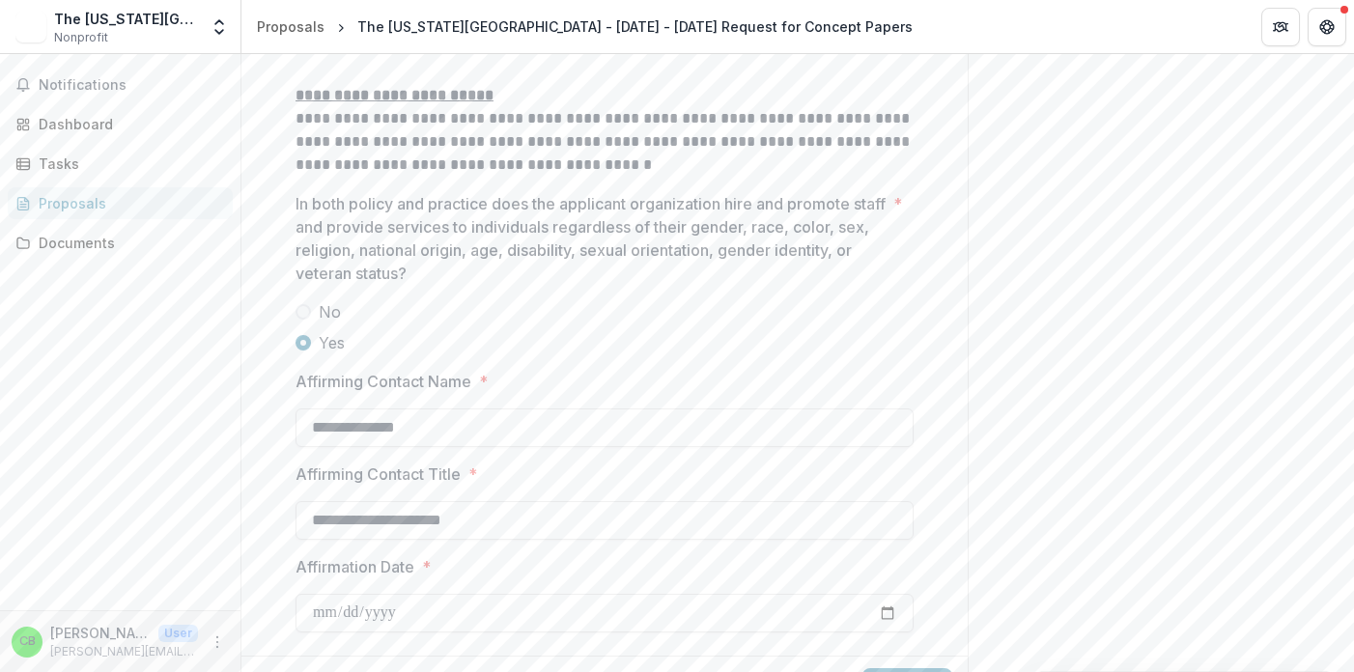
scroll to position [2726, 0]
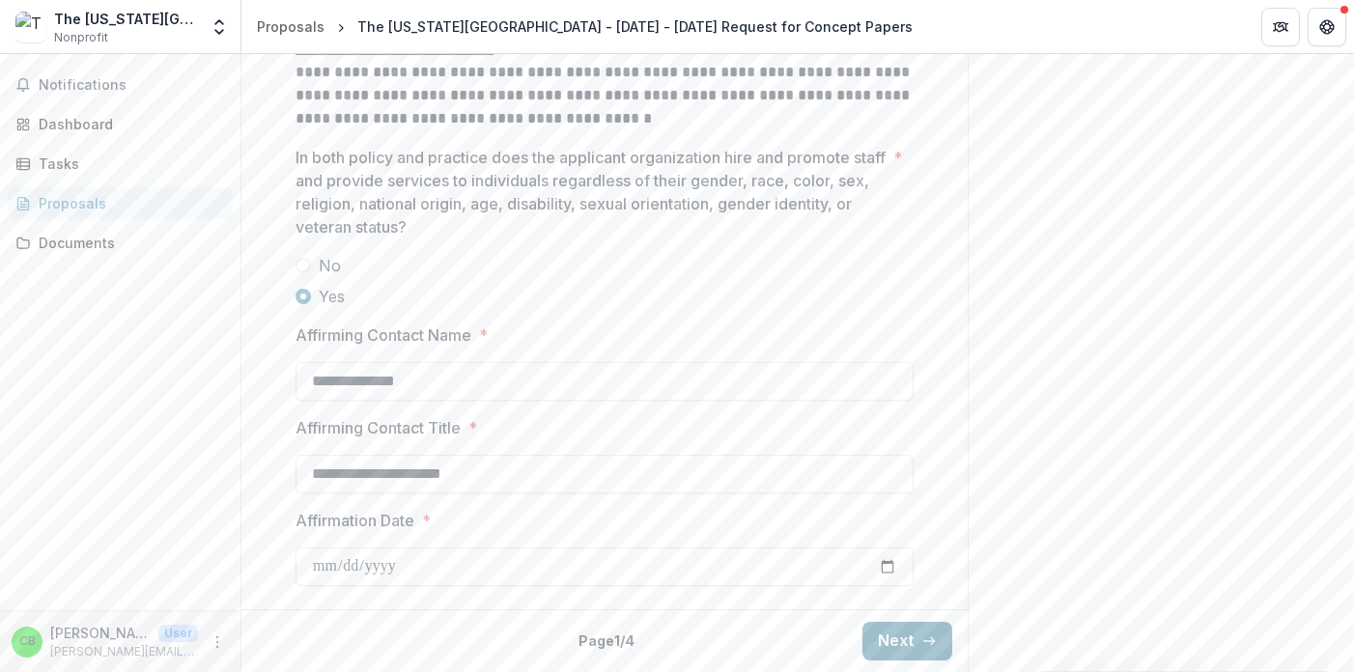
click at [899, 636] on button "Next" at bounding box center [907, 641] width 90 height 39
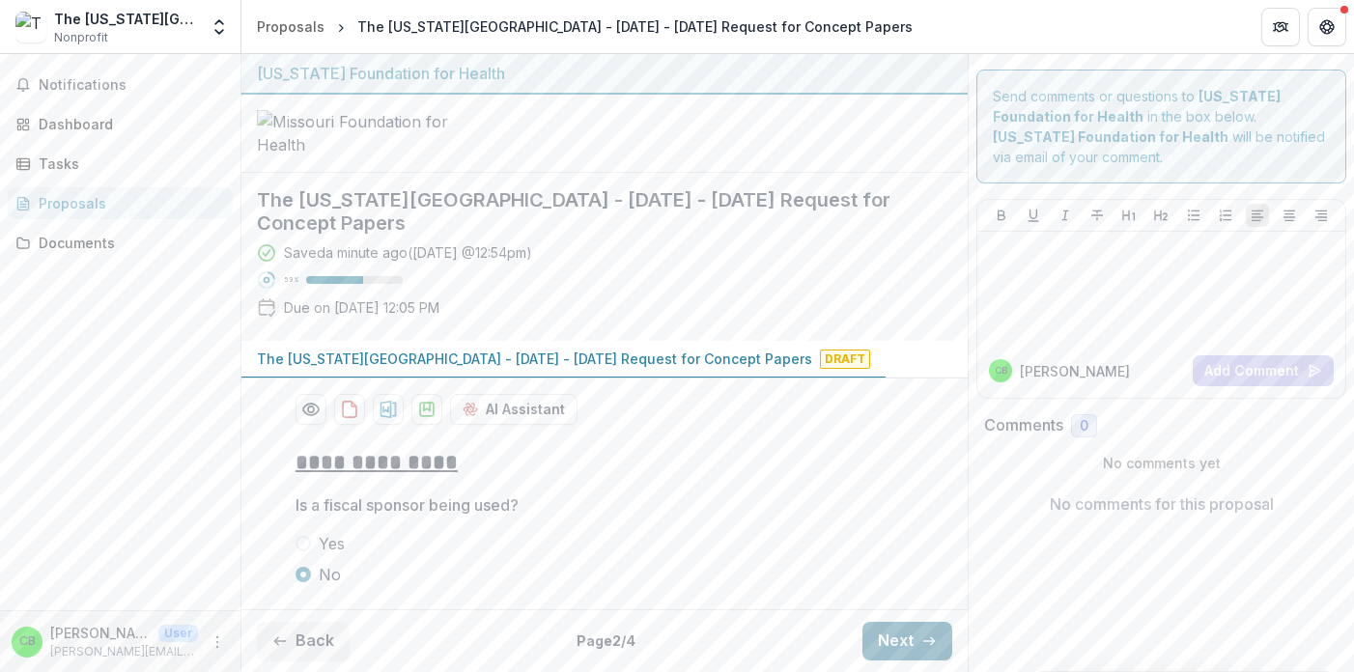
click at [900, 642] on button "Next" at bounding box center [907, 641] width 90 height 39
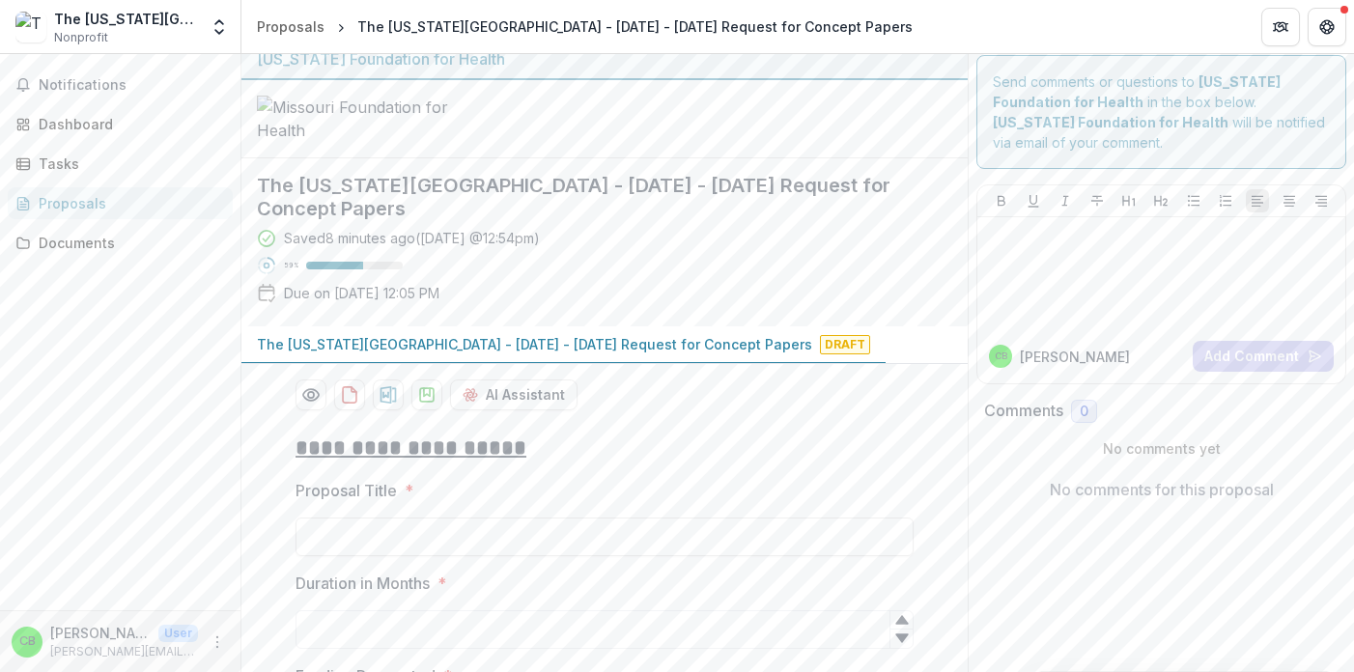
scroll to position [0, 0]
